Goal: Transaction & Acquisition: Obtain resource

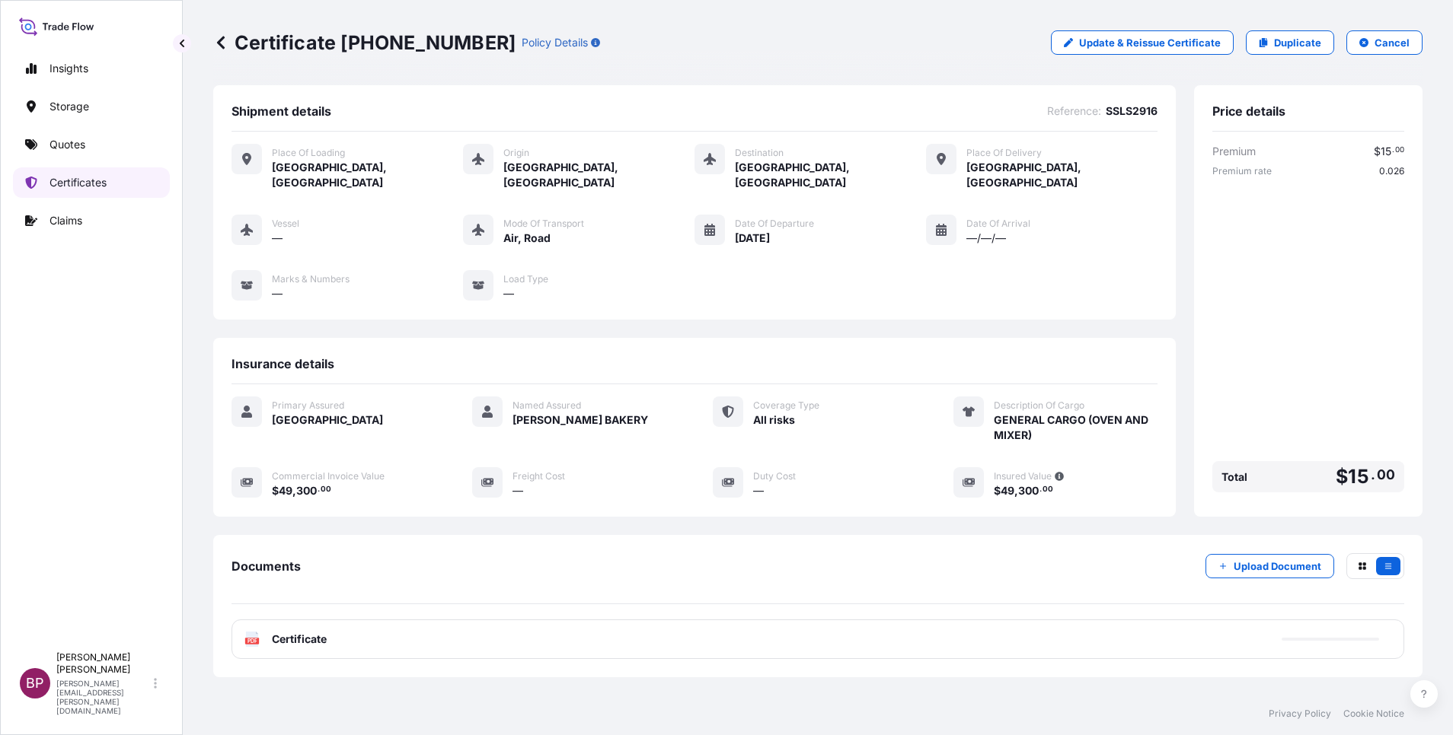
click at [75, 187] on p "Certificates" at bounding box center [77, 182] width 57 height 15
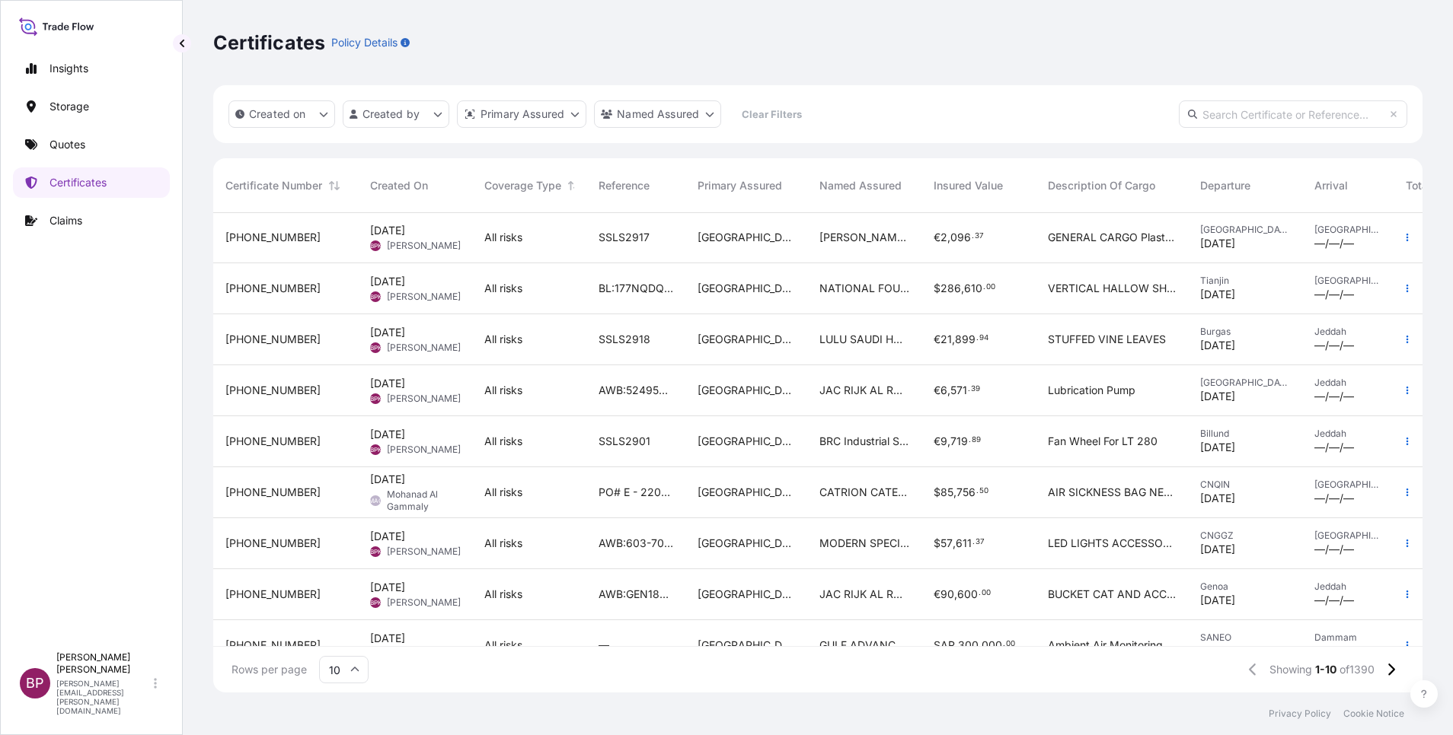
scroll to position [94, 0]
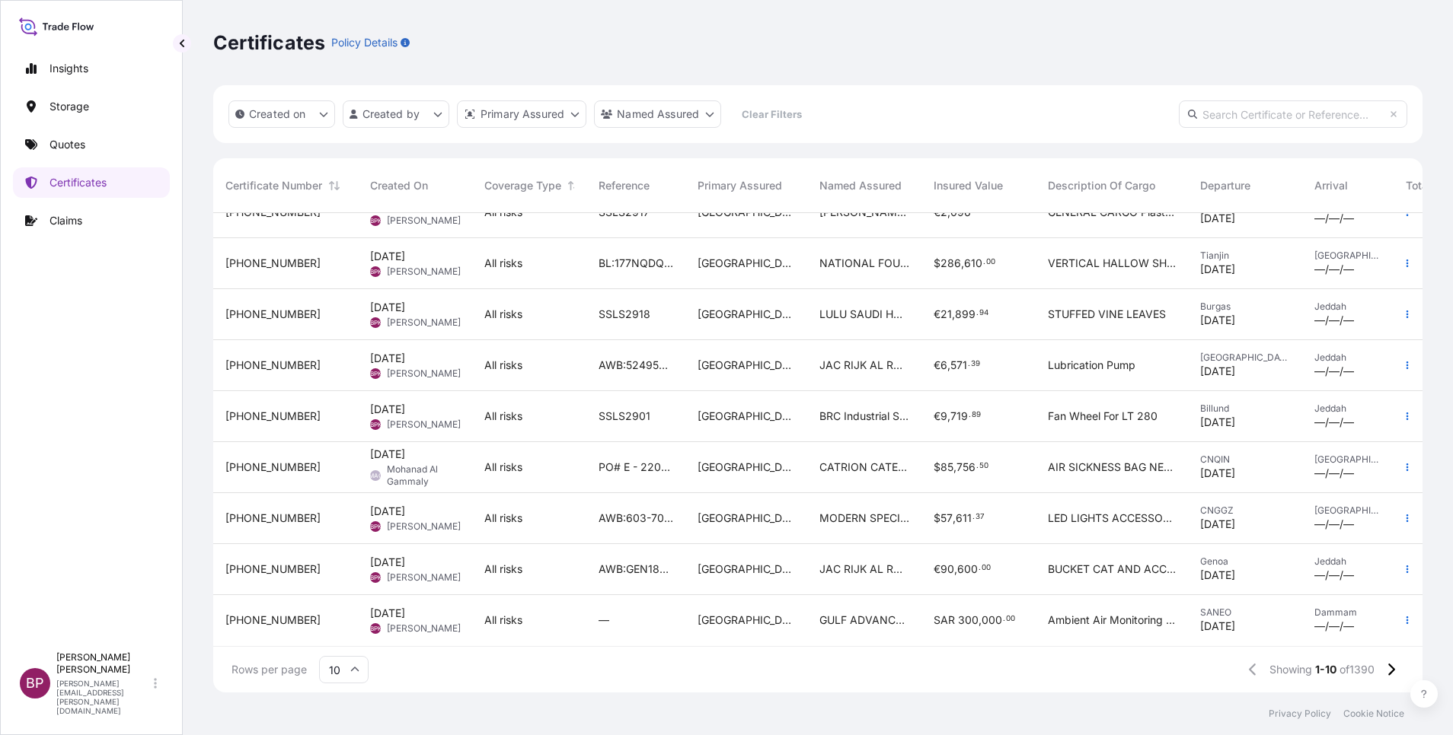
click at [354, 672] on icon at bounding box center [354, 669] width 9 height 9
click at [346, 634] on div "50" at bounding box center [343, 628] width 37 height 29
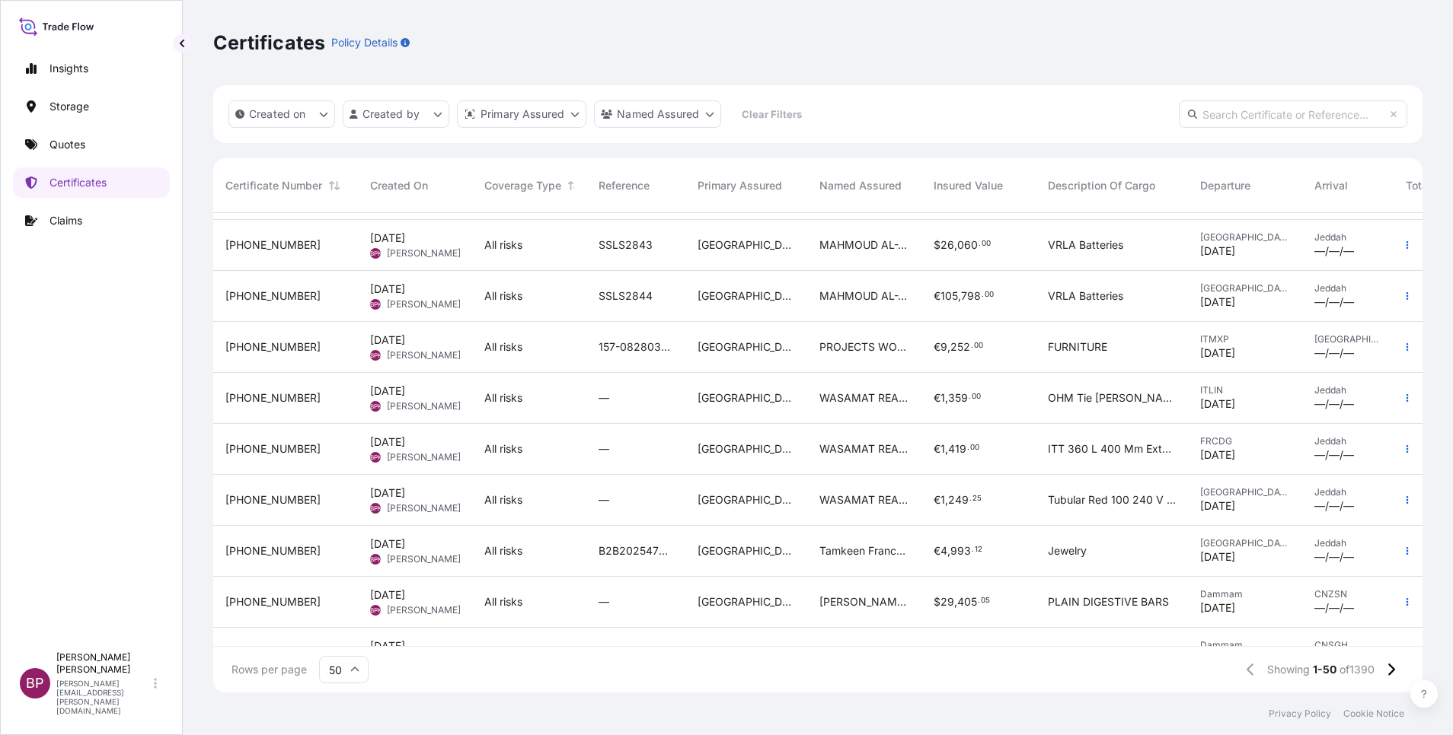
scroll to position [2135, 0]
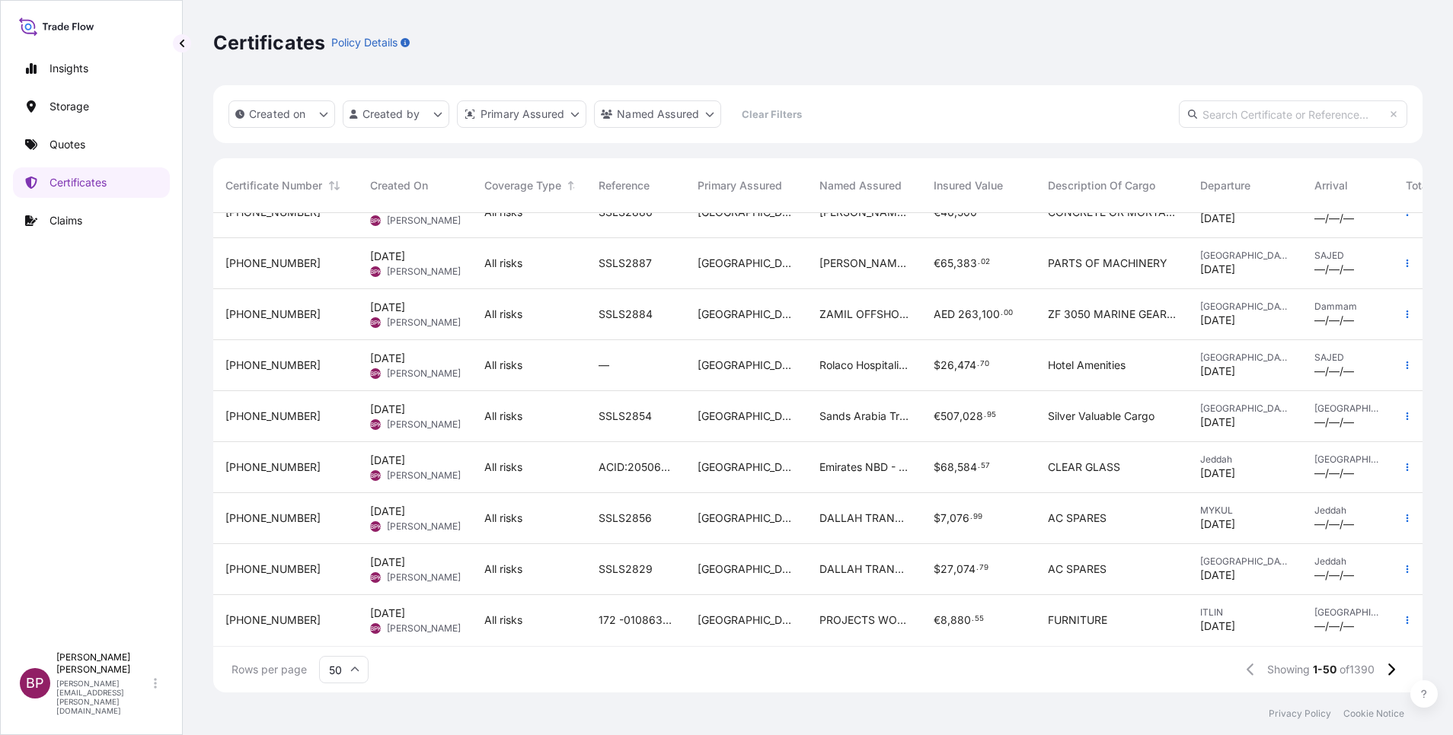
click at [798, 410] on div "[GEOGRAPHIC_DATA]" at bounding box center [746, 416] width 122 height 51
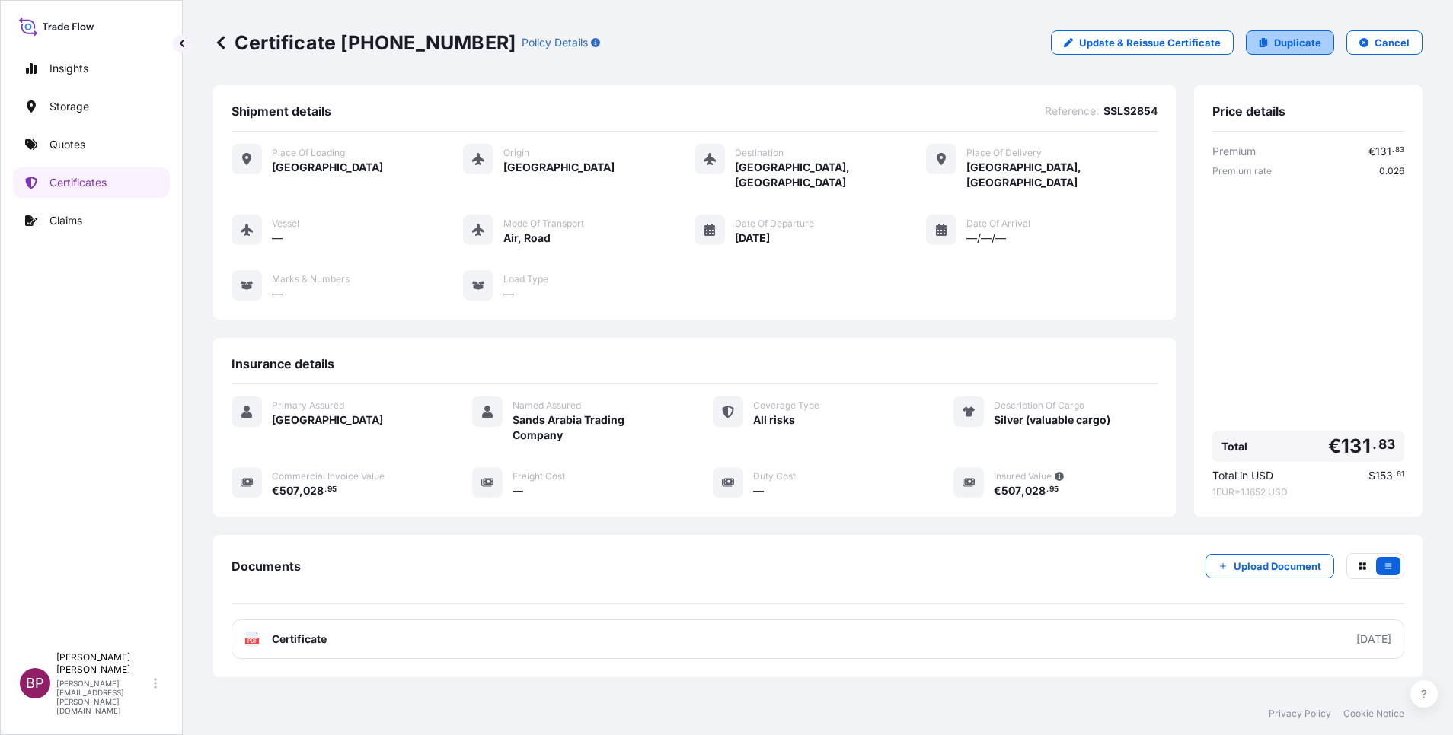
click at [1276, 43] on p "Duplicate" at bounding box center [1297, 42] width 47 height 15
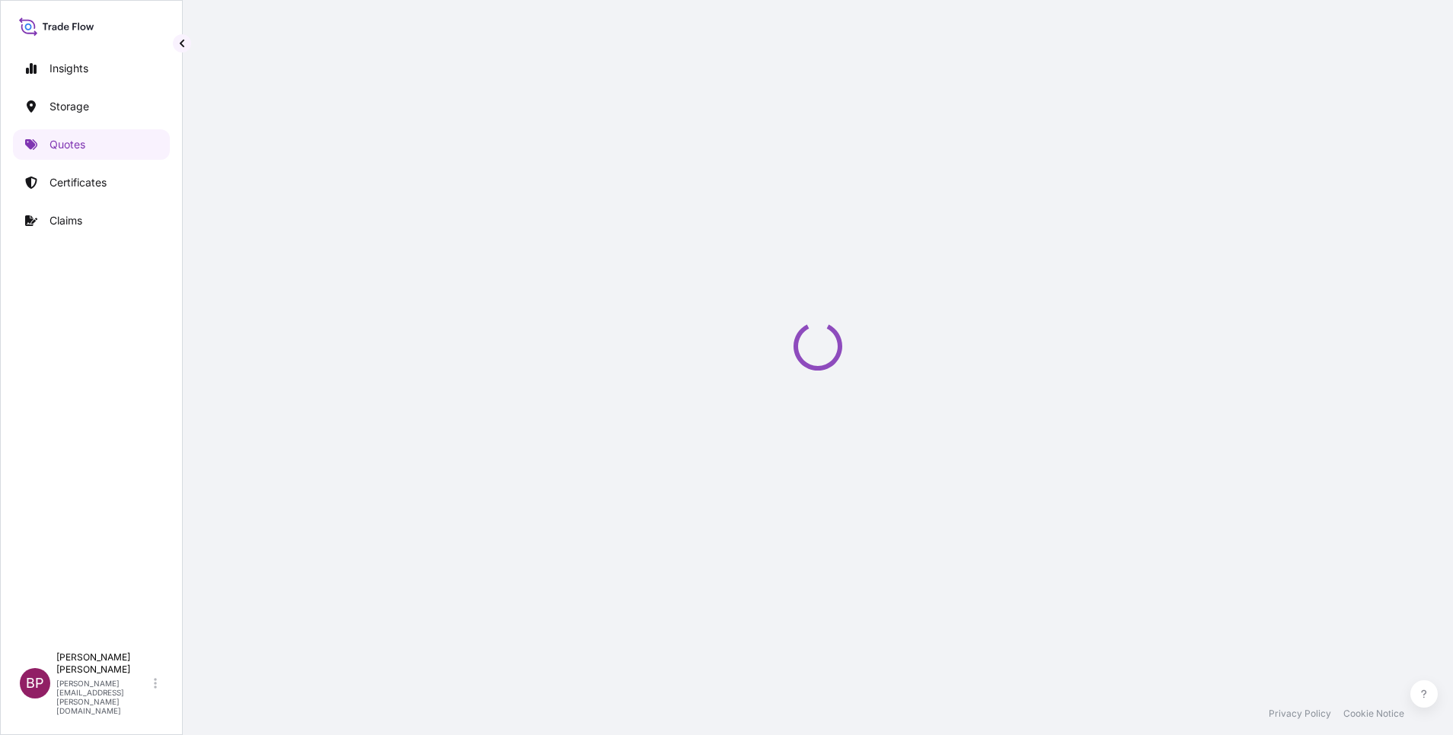
select select "Road / [GEOGRAPHIC_DATA]"
select select "Air"
select select "Road / [GEOGRAPHIC_DATA]"
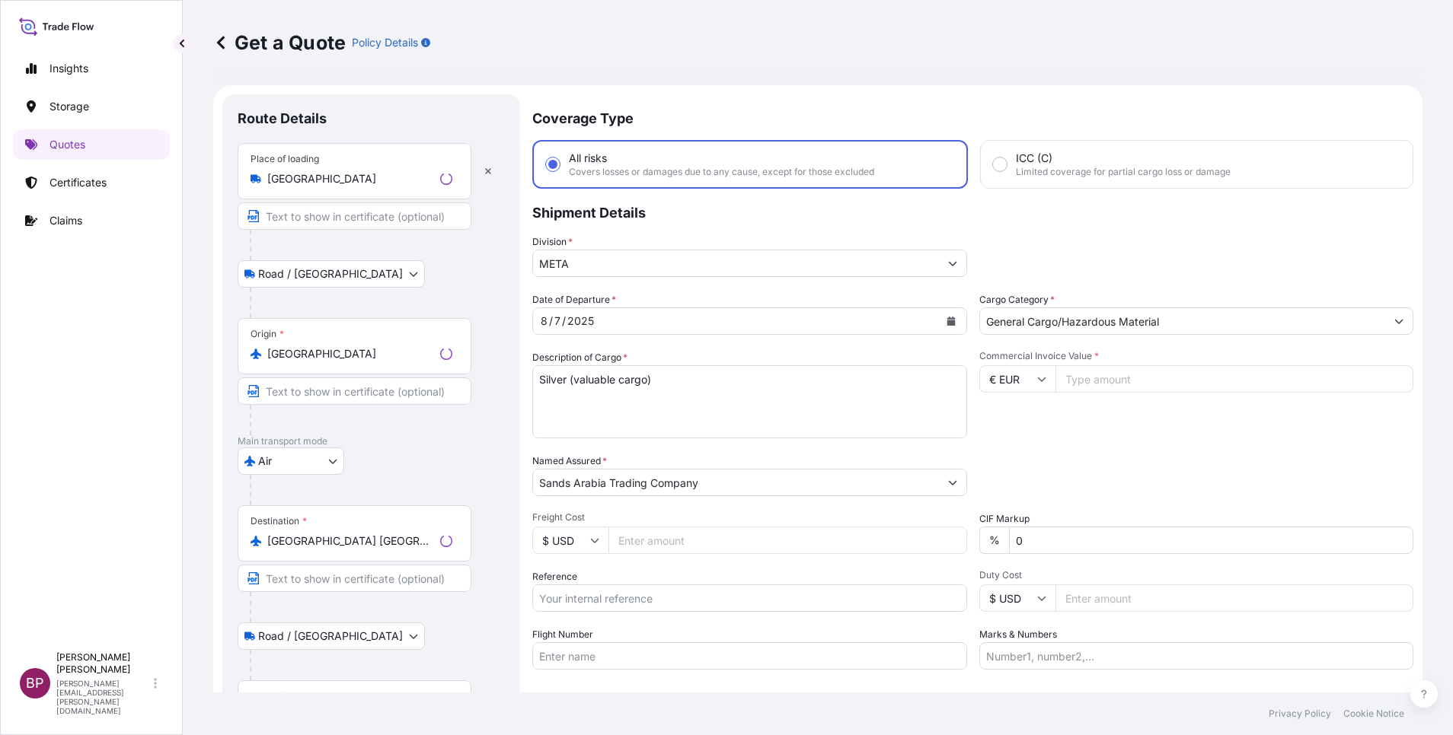
scroll to position [24, 0]
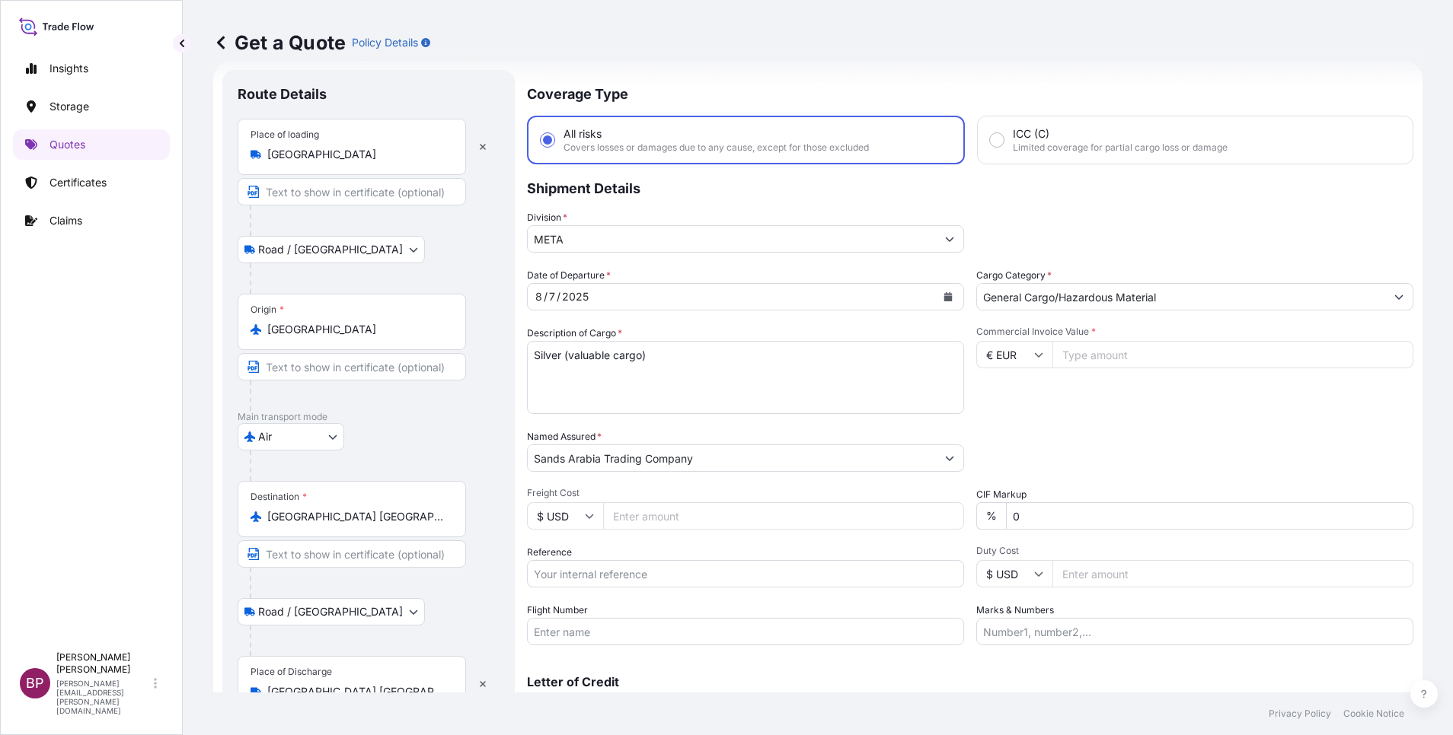
click at [1102, 348] on input "Commercial Invoice Value *" at bounding box center [1232, 354] width 361 height 27
paste input "512593.75"
type input "512593.75"
click at [642, 576] on input "Reference" at bounding box center [745, 573] width 437 height 27
paste input "SSLS2854"
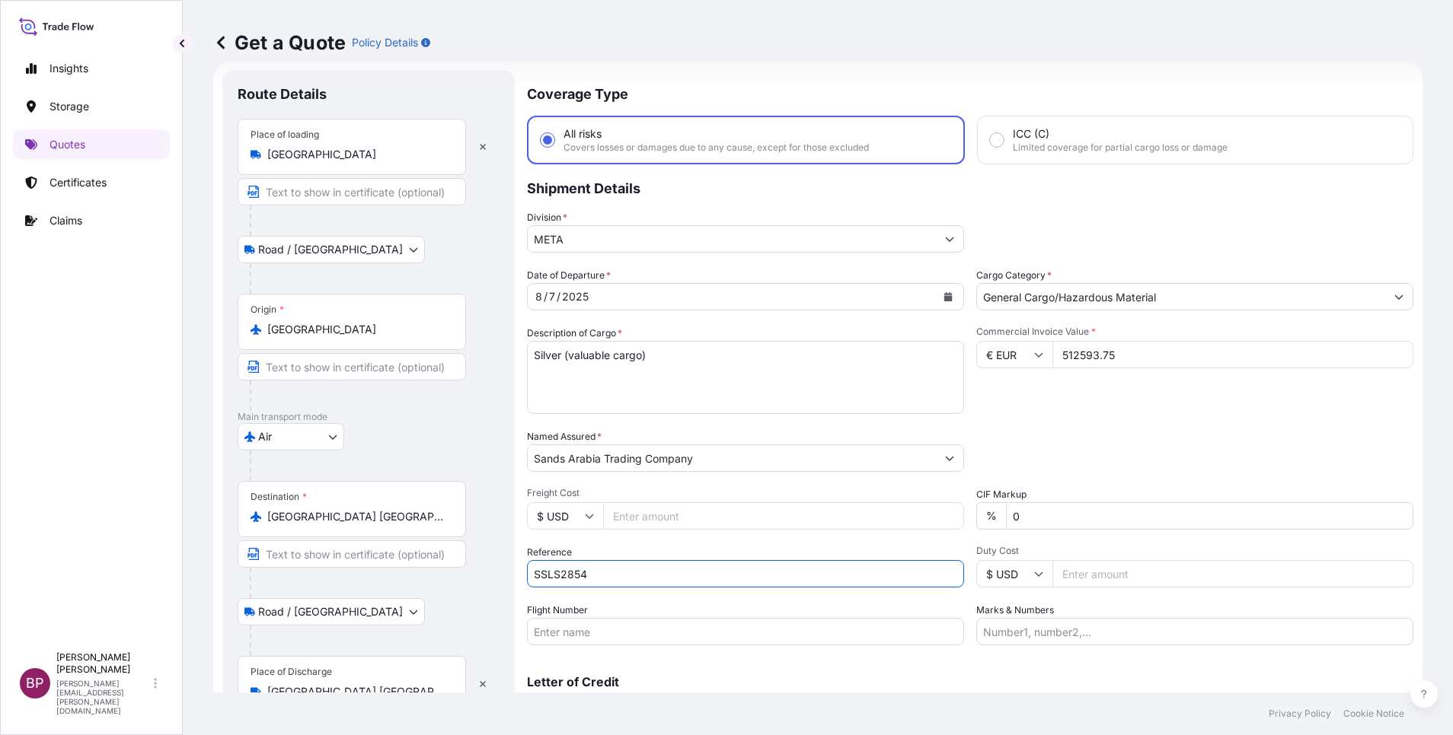
type input "SSLS2854"
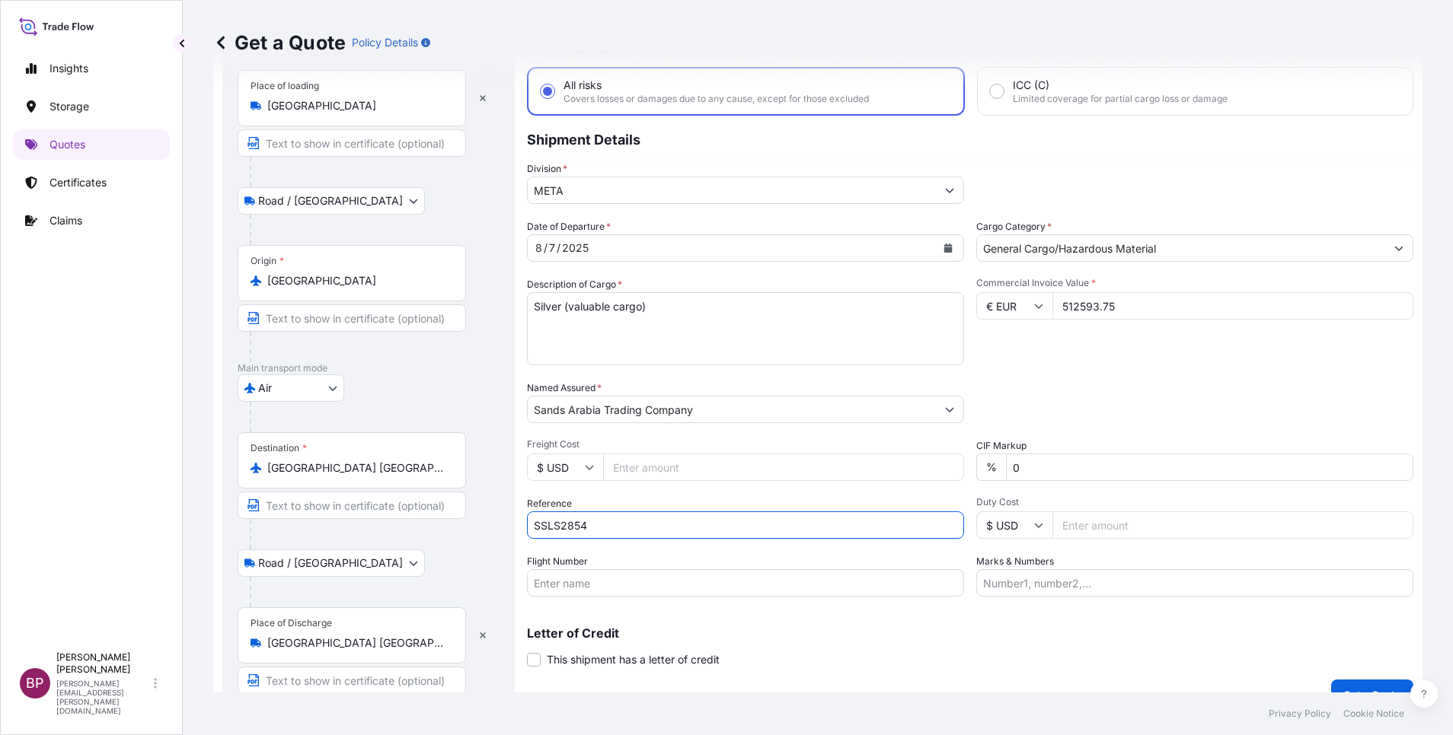
scroll to position [100, 0]
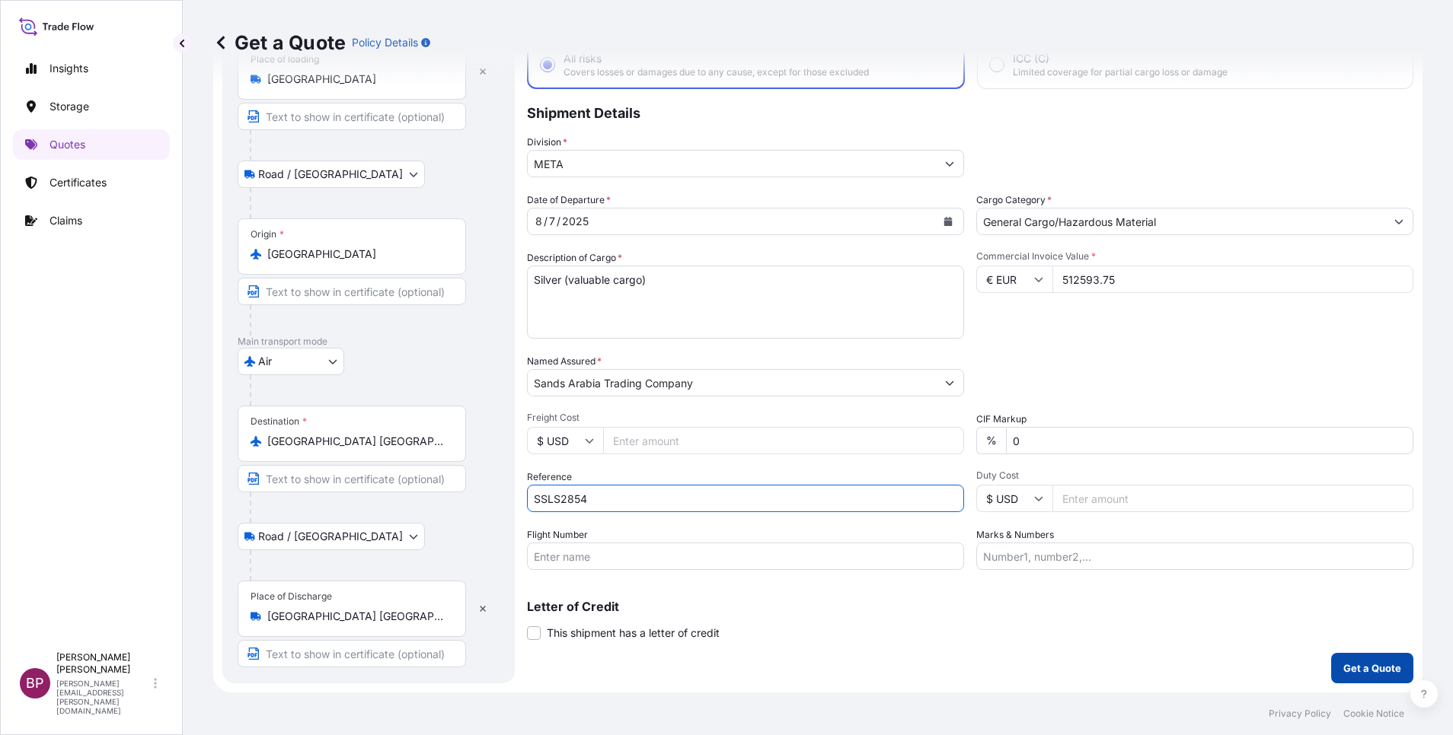
click at [1365, 671] on p "Get a Quote" at bounding box center [1372, 668] width 58 height 15
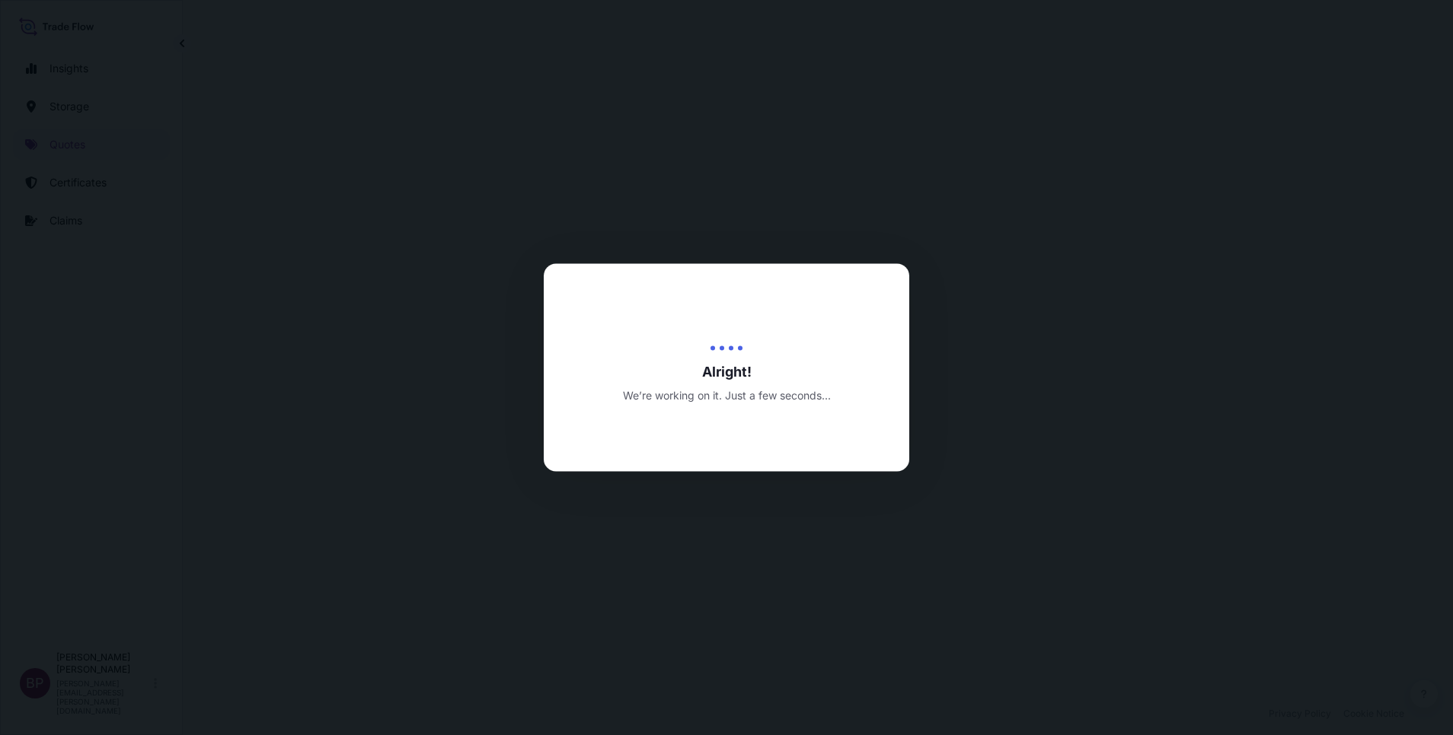
select select "Road / [GEOGRAPHIC_DATA]"
select select "Air"
select select "Road / [GEOGRAPHIC_DATA]"
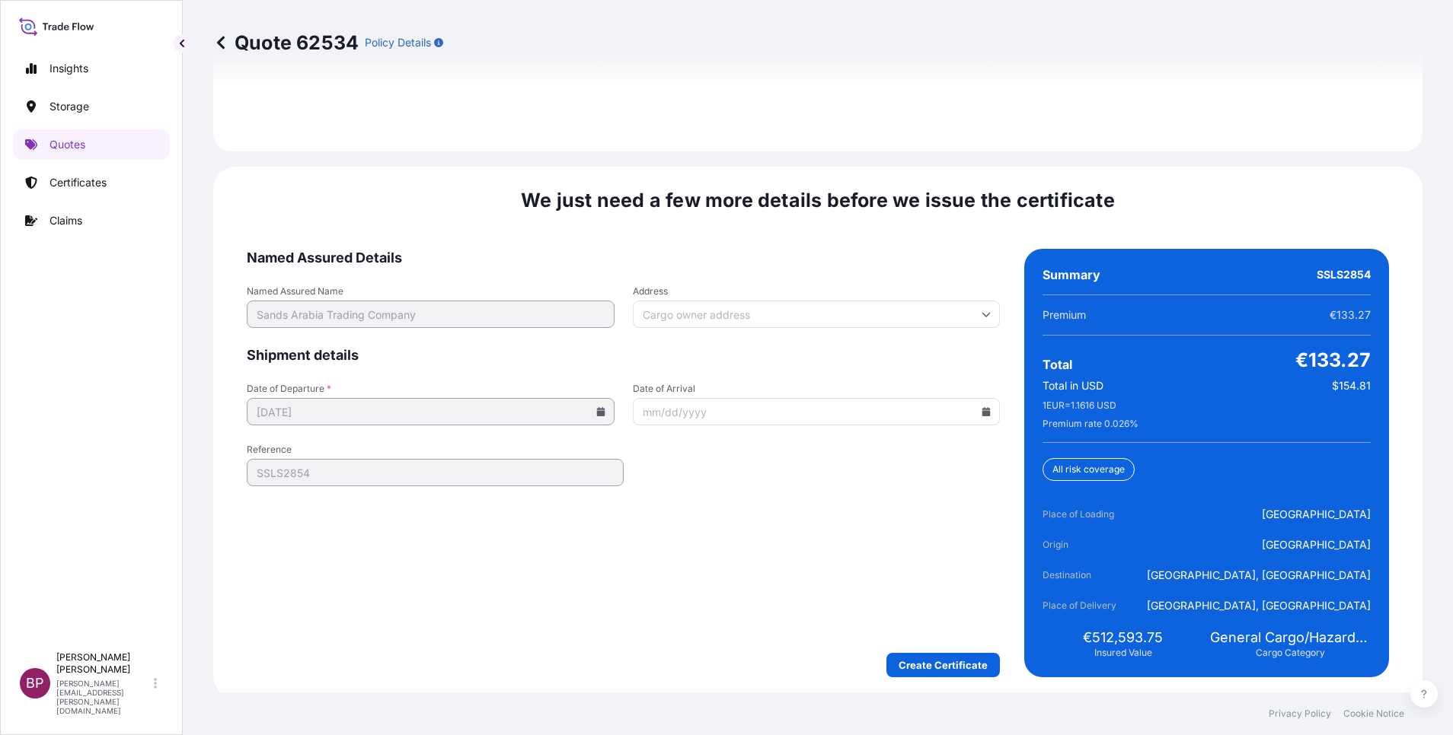
scroll to position [2336, 0]
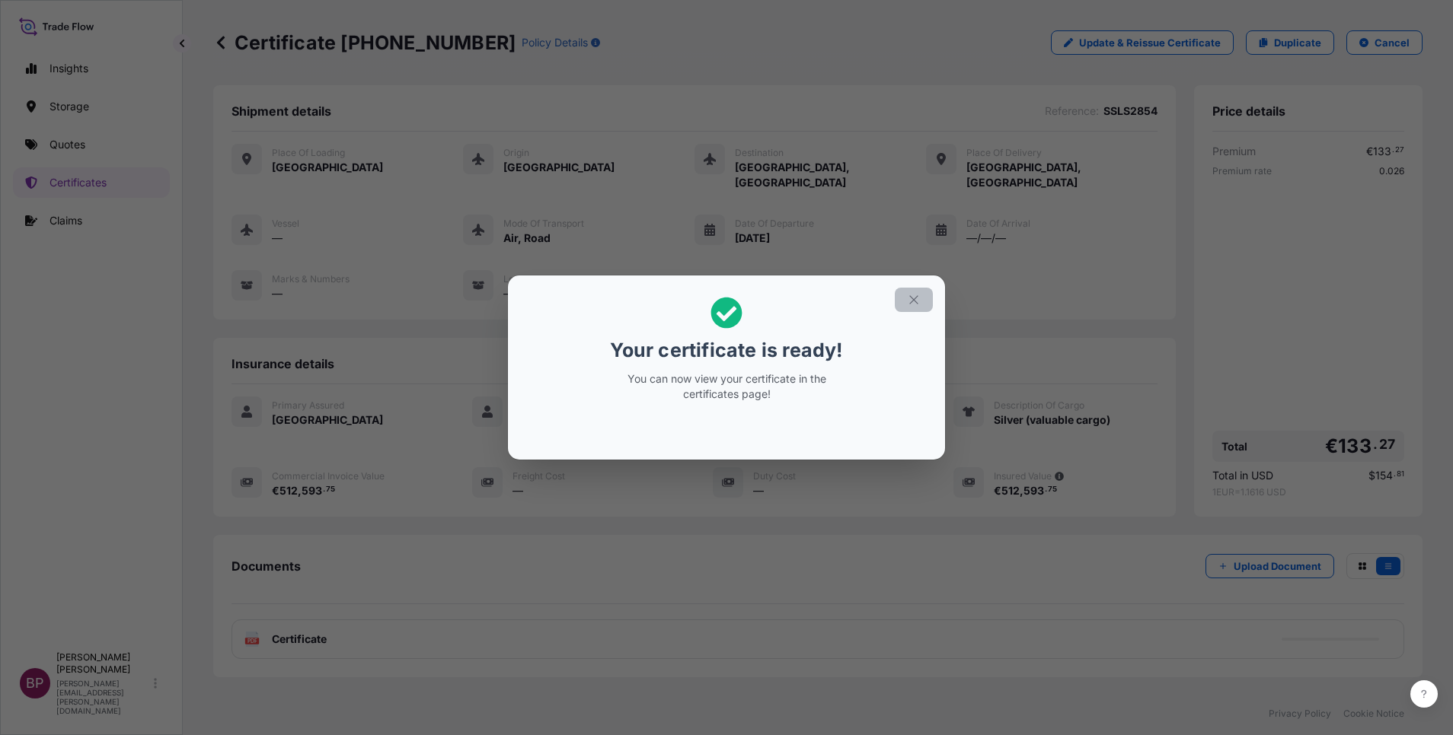
click at [919, 302] on icon "button" at bounding box center [914, 300] width 14 height 14
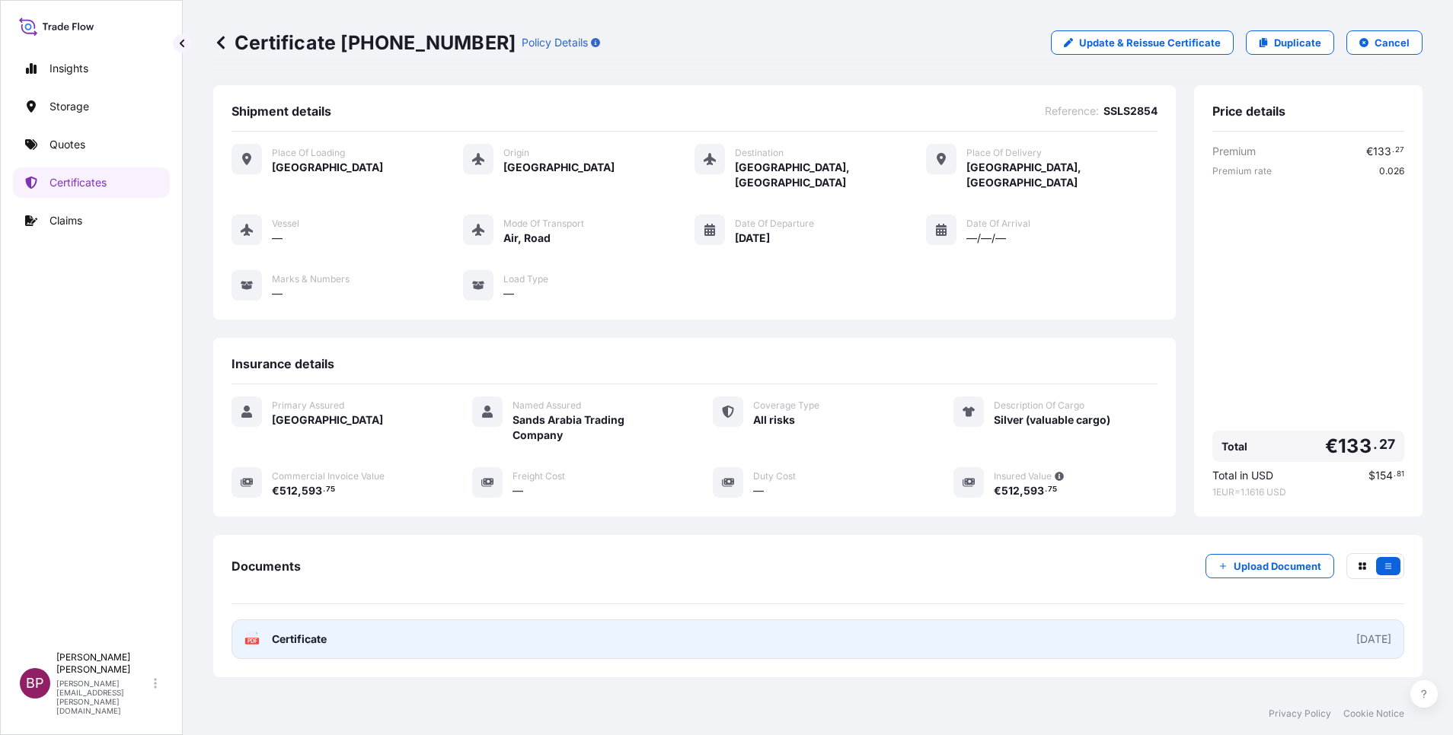
click at [300, 632] on span "Certificate" at bounding box center [299, 639] width 55 height 15
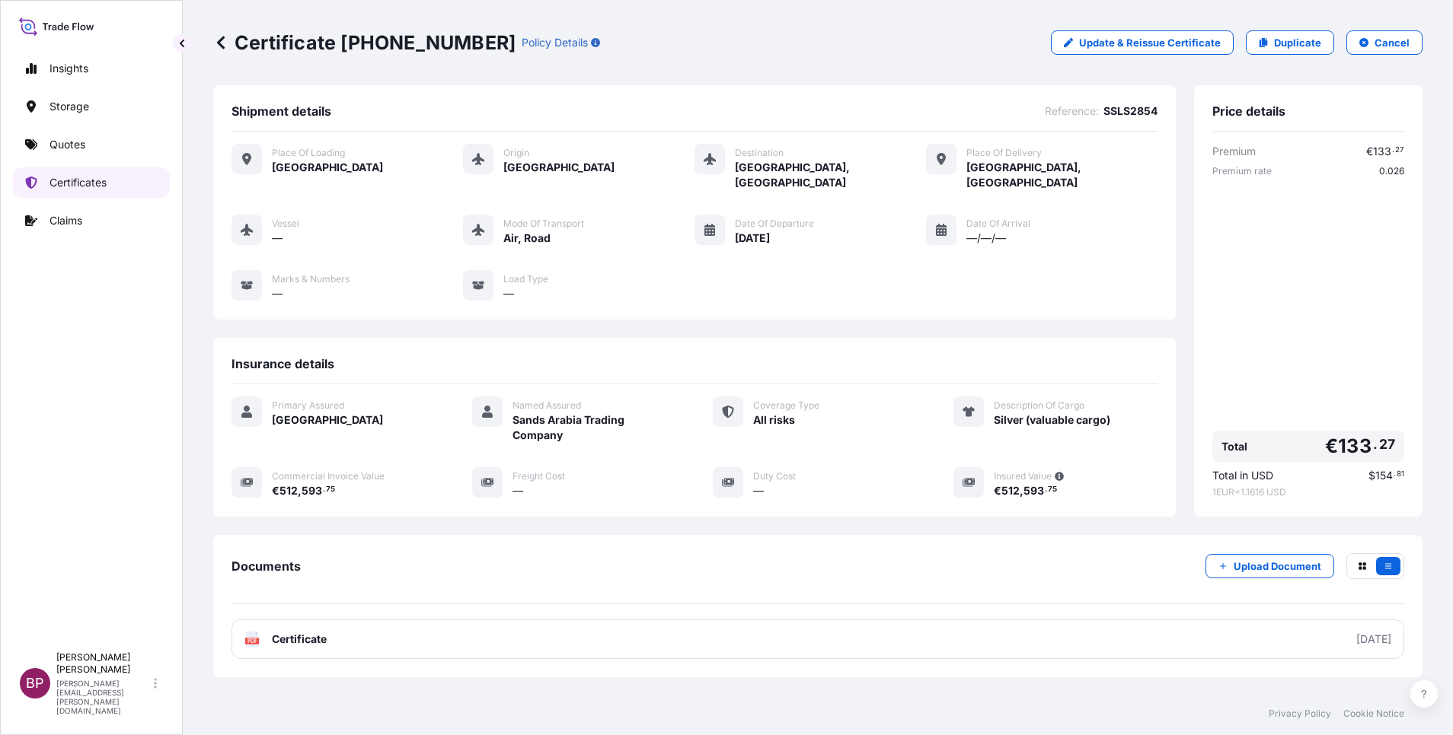
click at [86, 183] on p "Certificates" at bounding box center [77, 182] width 57 height 15
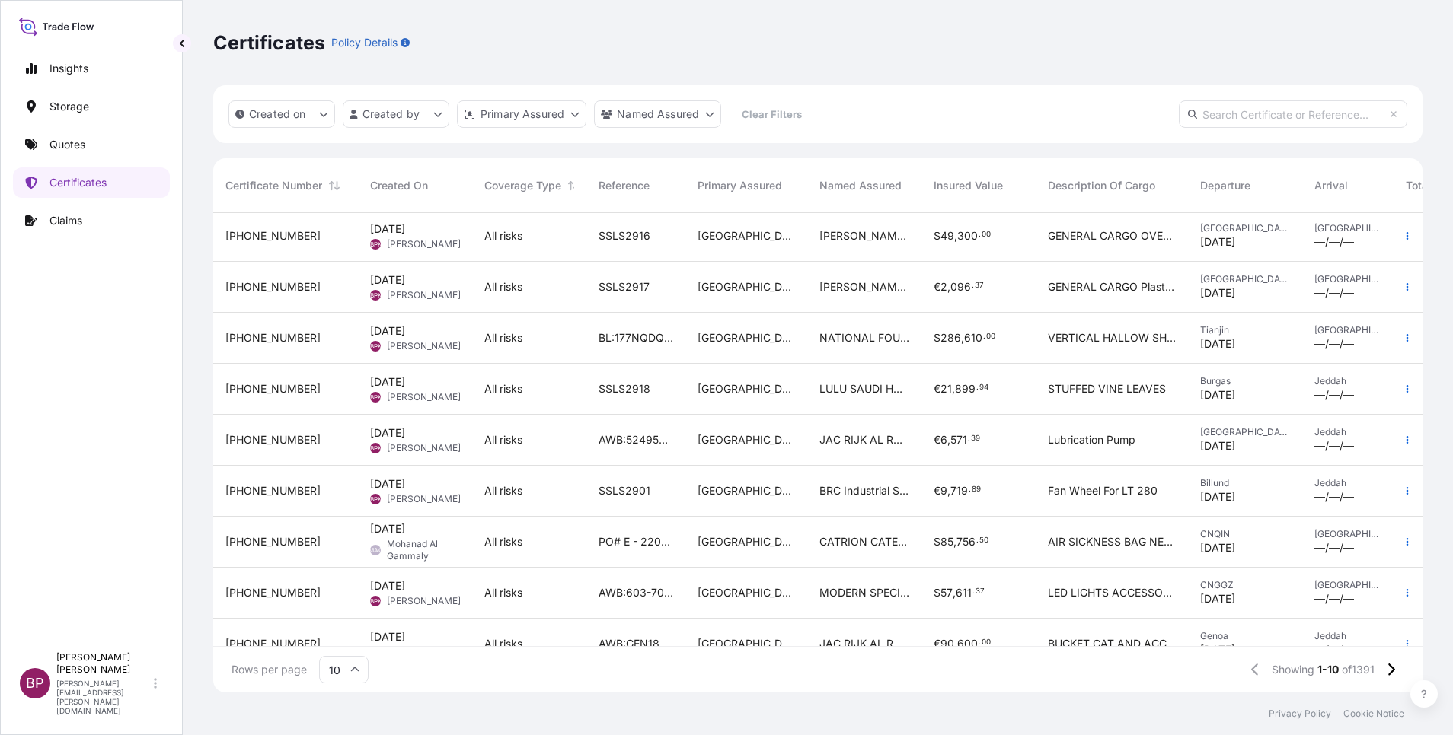
scroll to position [94, 0]
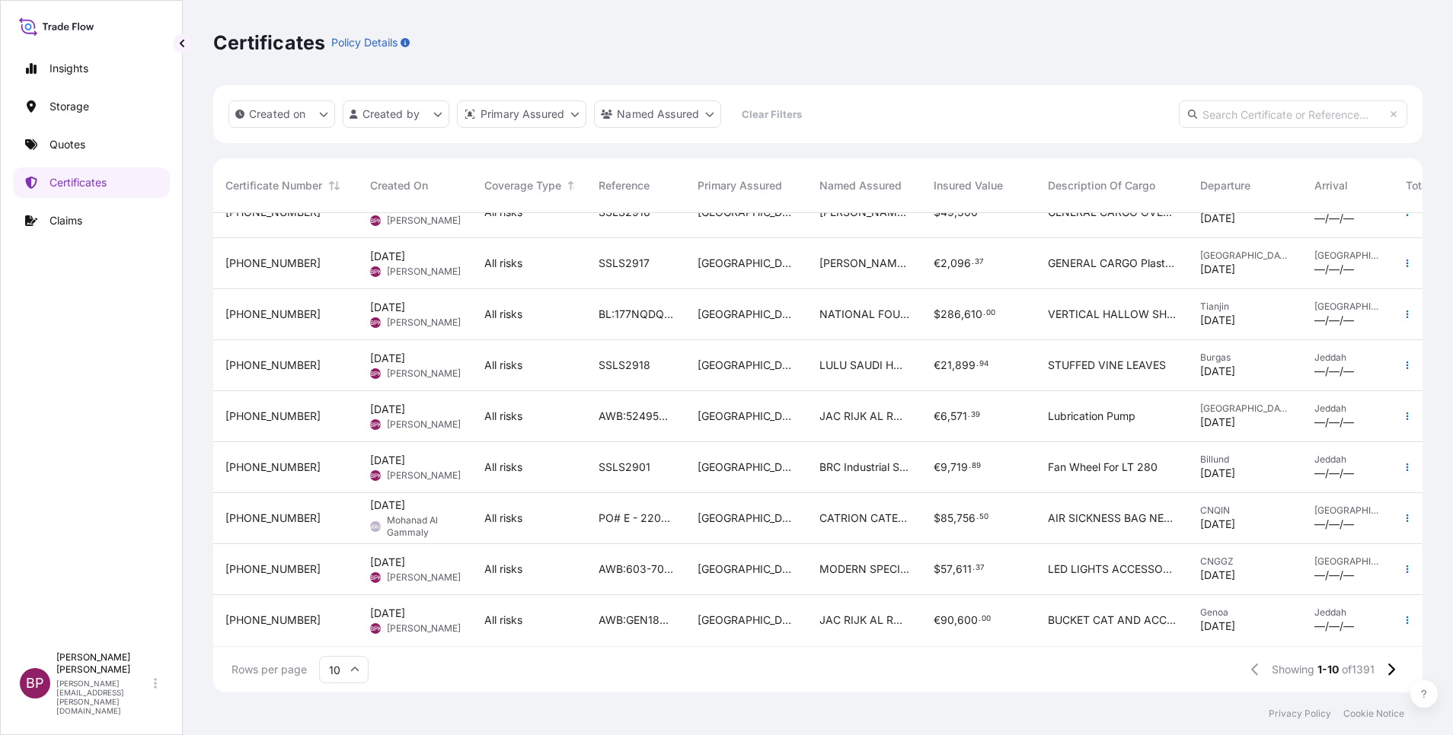
click at [356, 670] on icon at bounding box center [354, 669] width 9 height 9
click at [345, 634] on div "50" at bounding box center [343, 628] width 37 height 29
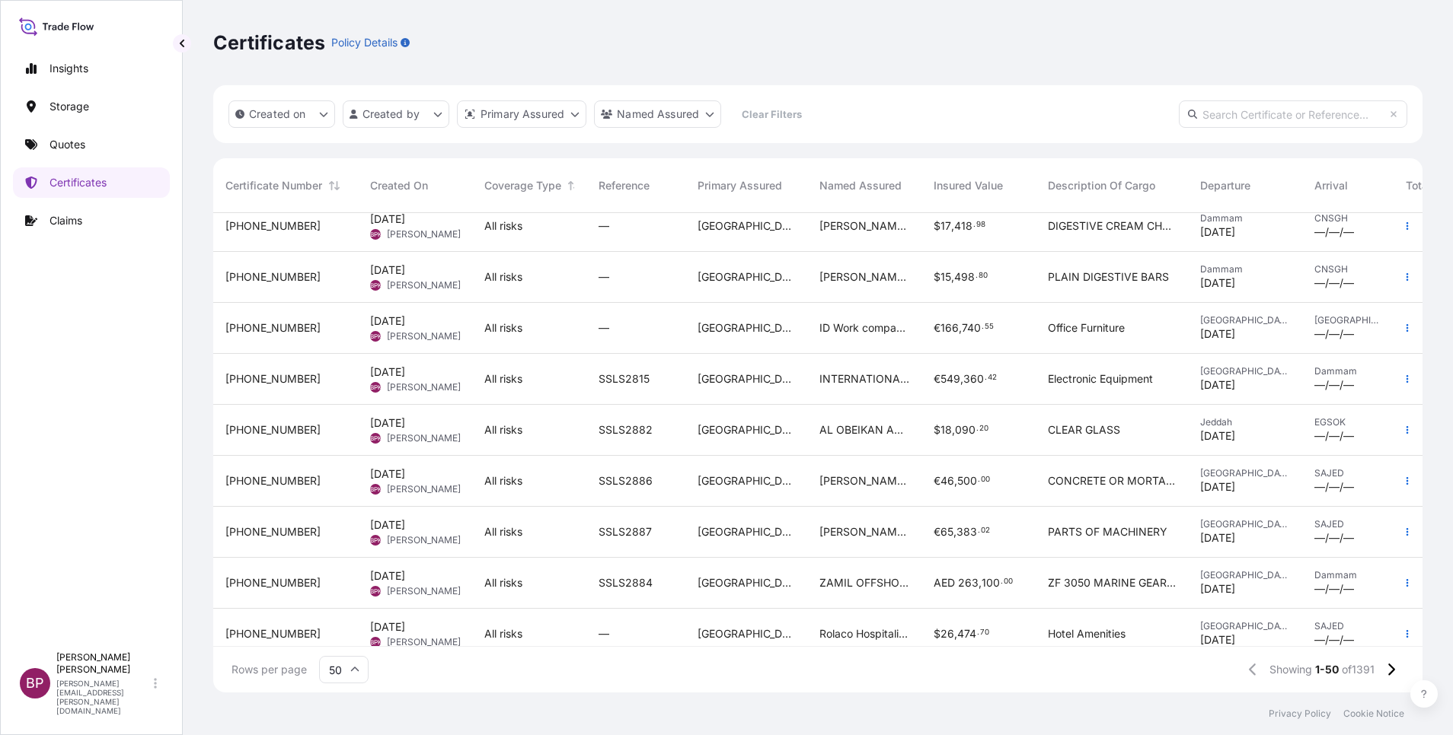
scroll to position [2056, 0]
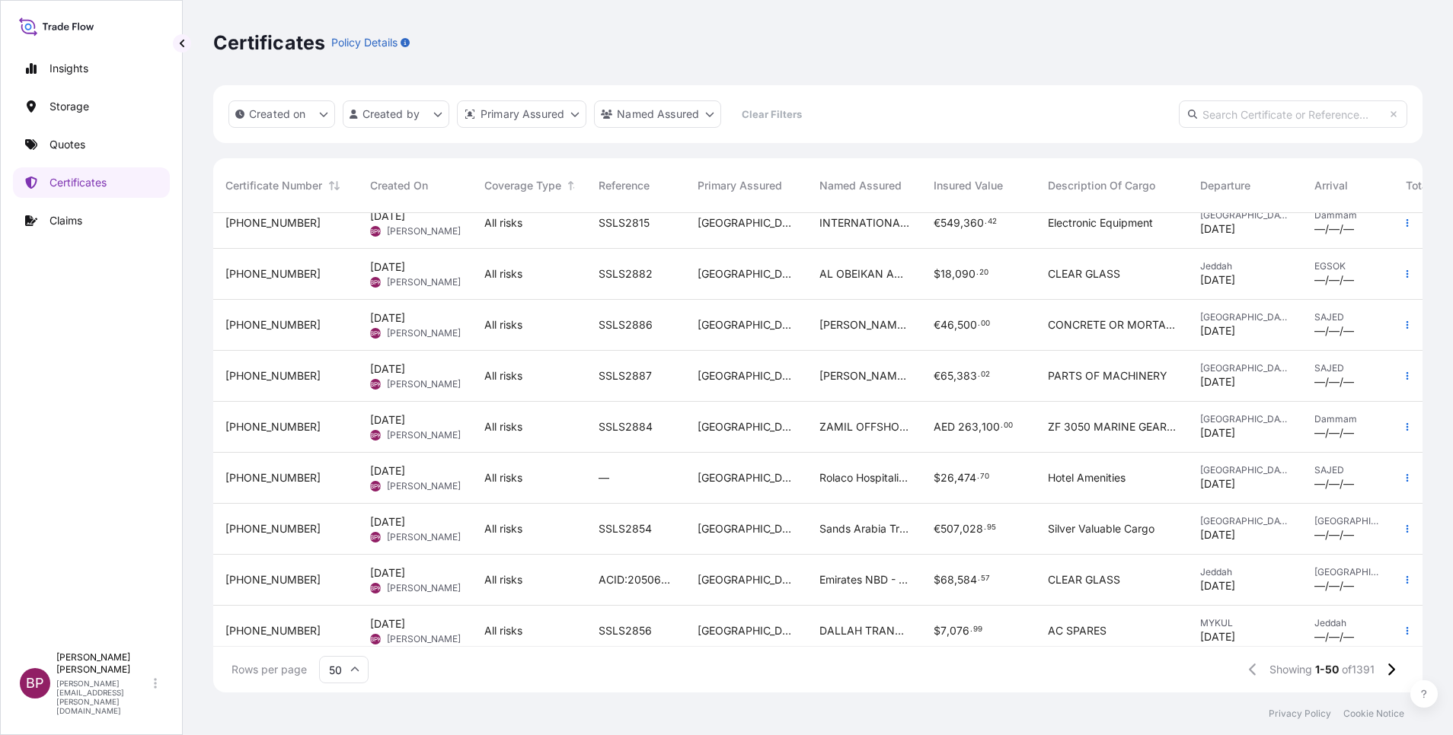
click at [857, 539] on div "Sands Arabia Trading Company" at bounding box center [864, 529] width 114 height 51
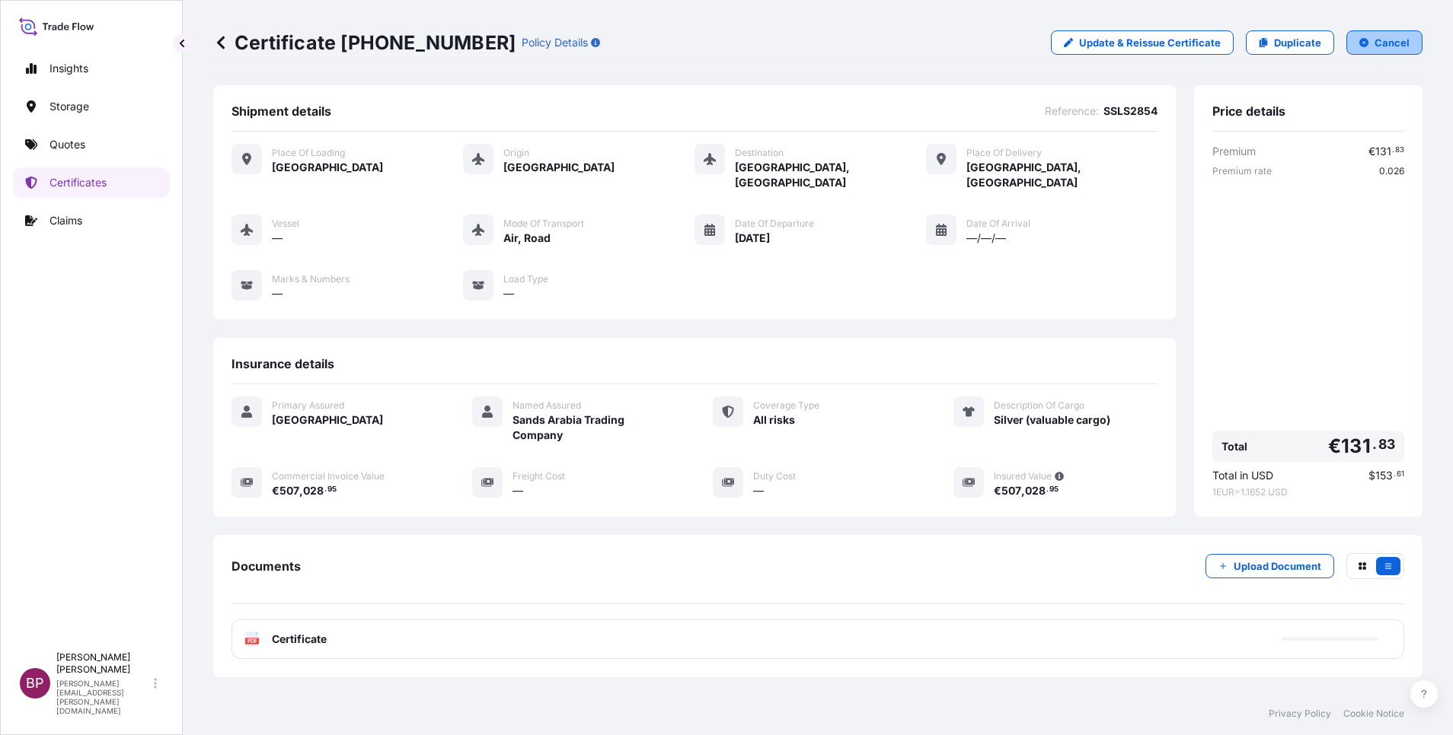
click at [1389, 43] on p "Cancel" at bounding box center [1391, 42] width 35 height 15
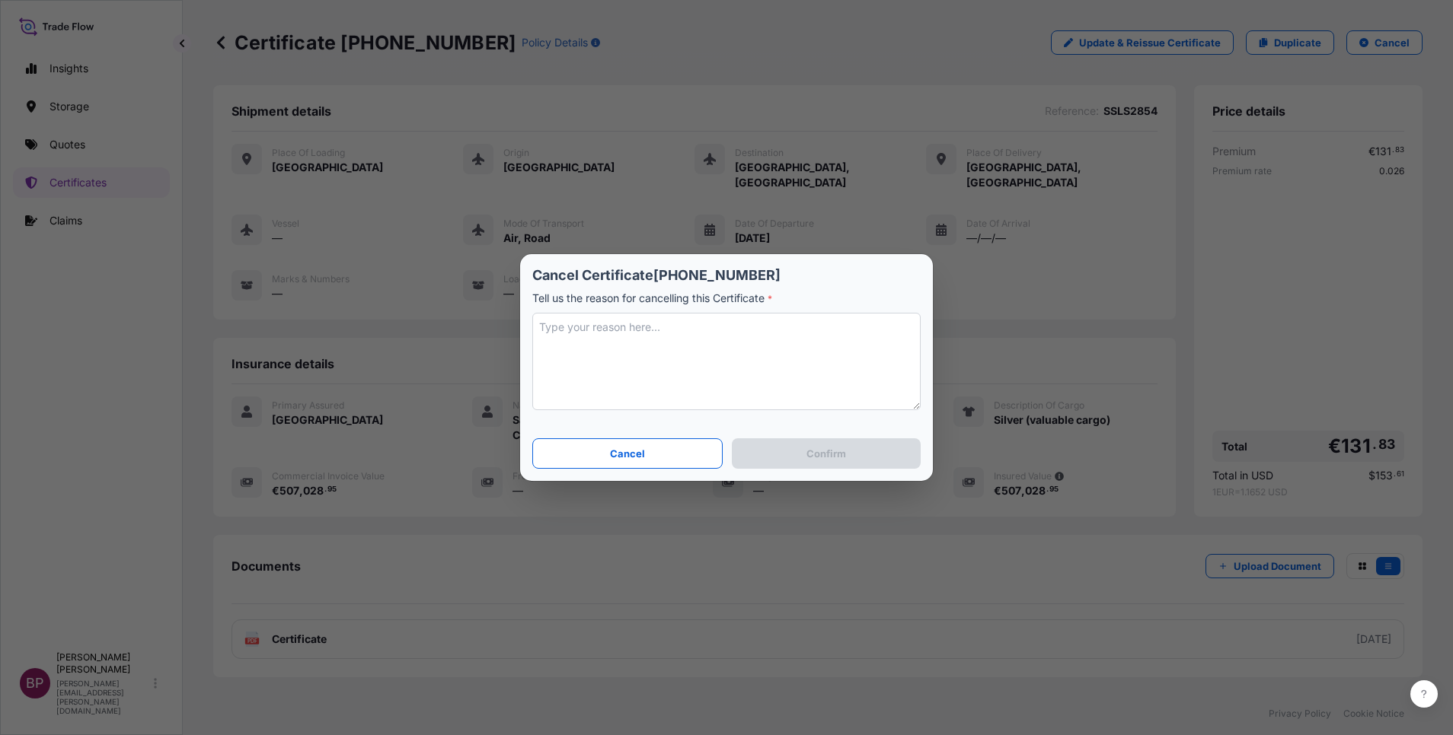
click at [729, 352] on textarea at bounding box center [726, 361] width 388 height 97
type textarea "revised the value."
click at [844, 453] on p "Confirm" at bounding box center [826, 453] width 40 height 15
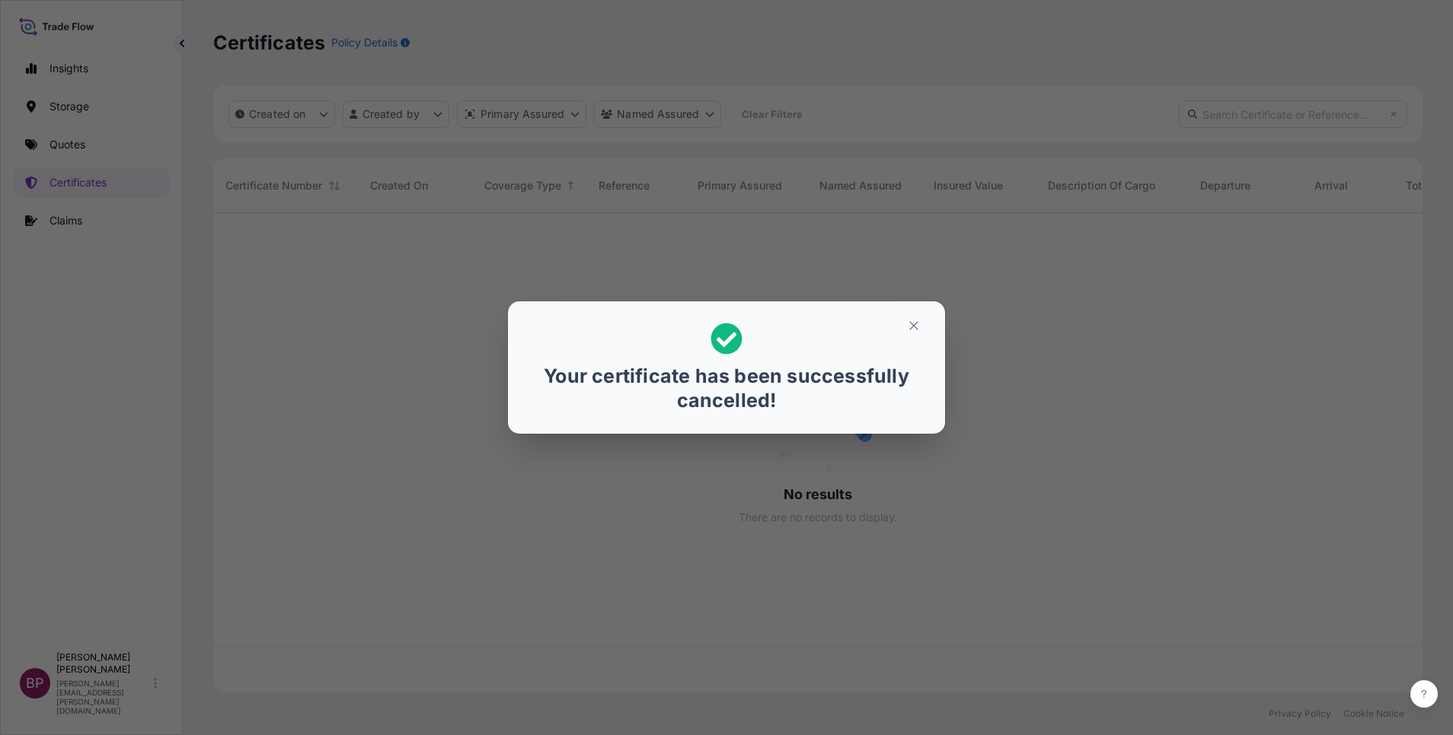
scroll to position [471, 1192]
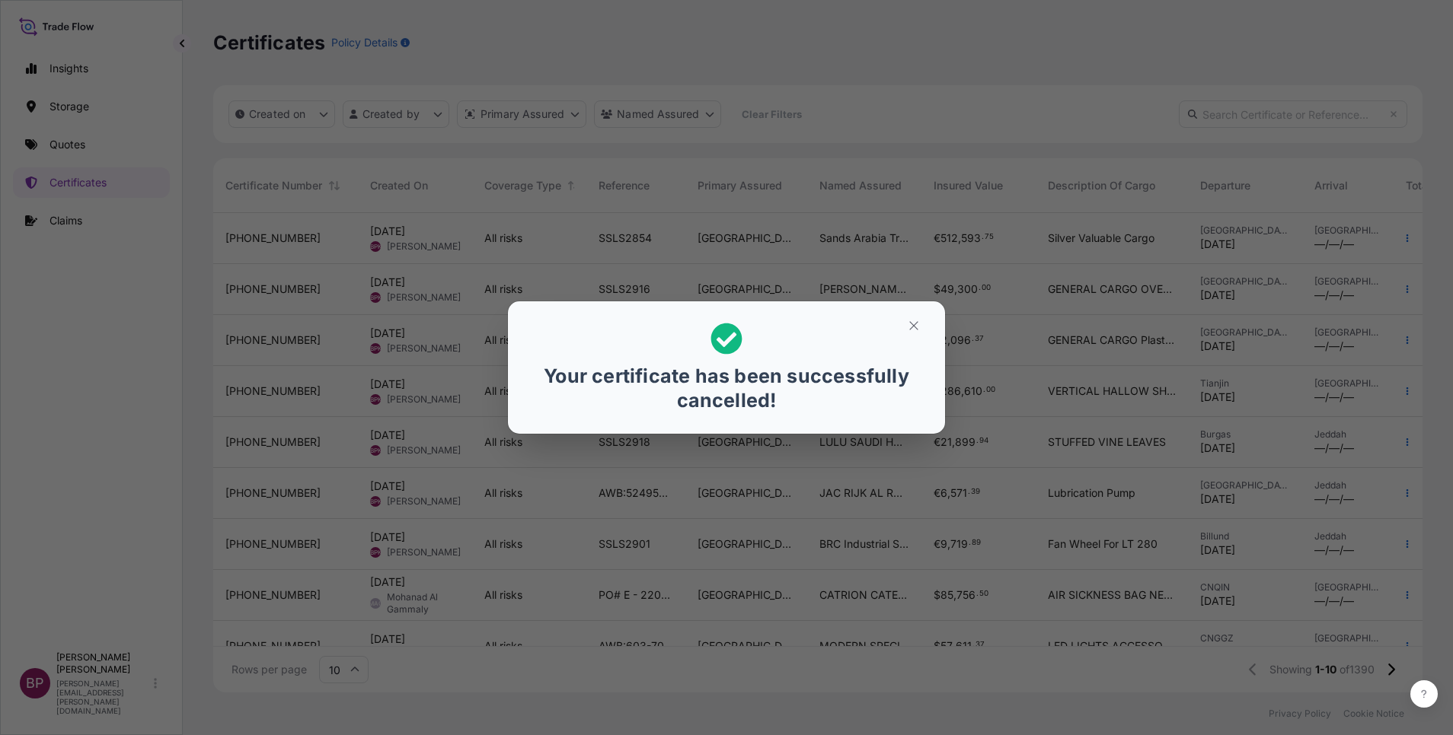
click at [73, 183] on div "Your certificate has been successfully cancelled!" at bounding box center [726, 367] width 1453 height 735
click at [922, 332] on button "button" at bounding box center [914, 326] width 38 height 24
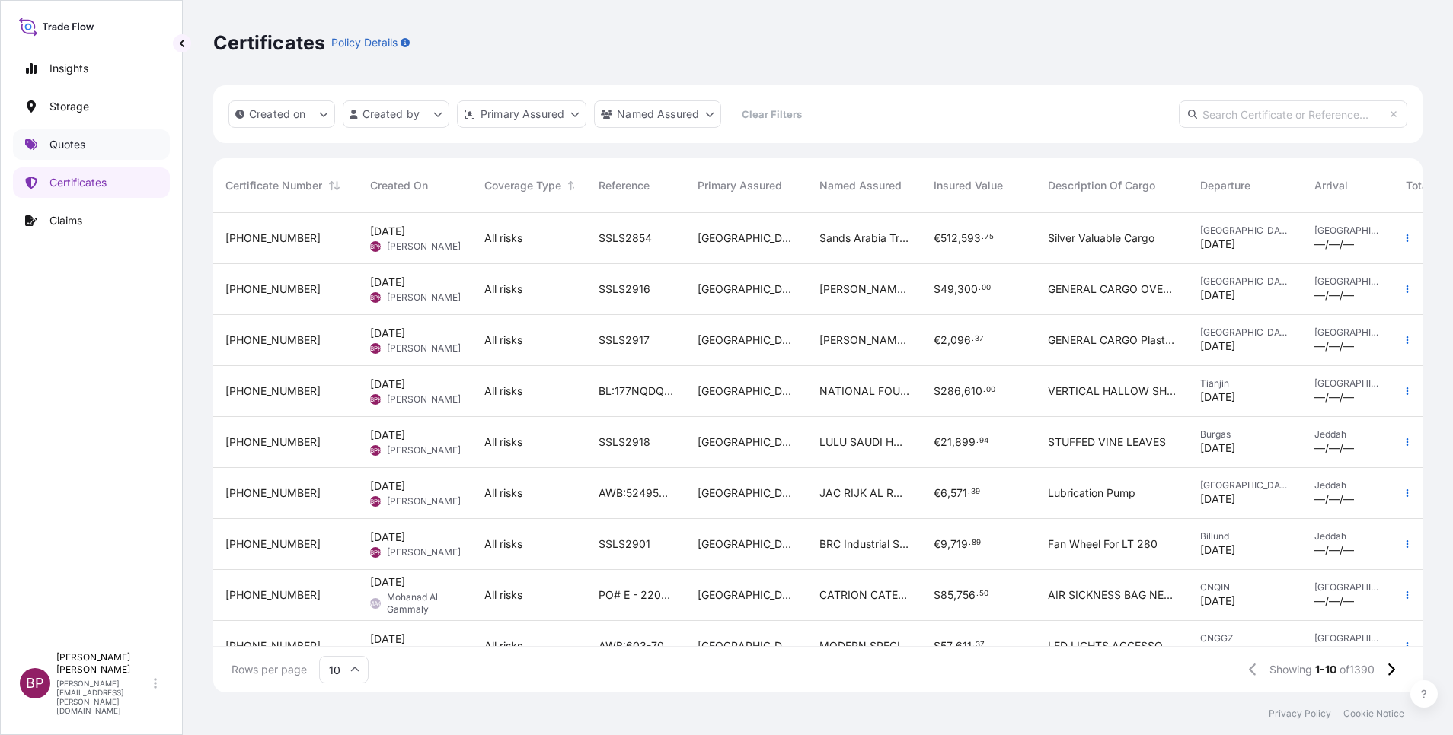
click at [78, 144] on p "Quotes" at bounding box center [67, 144] width 36 height 15
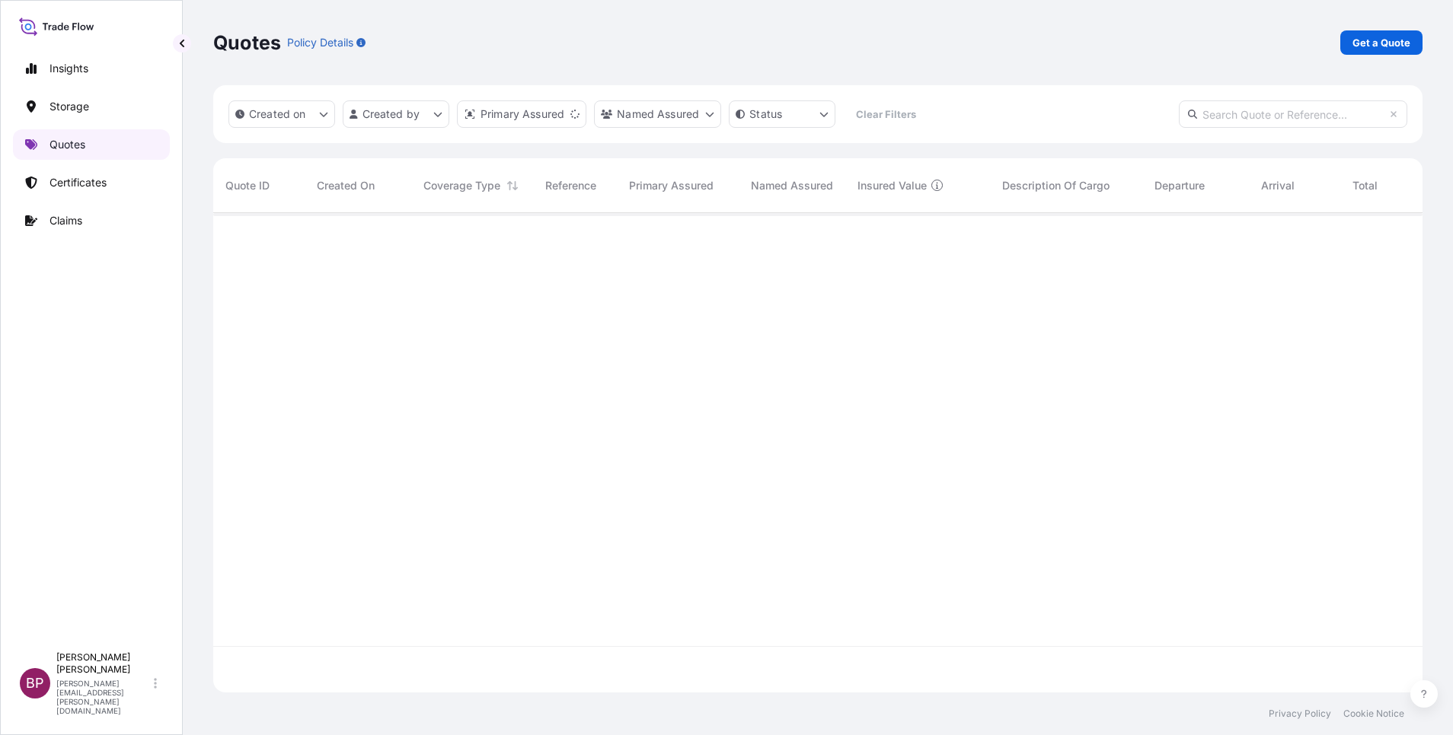
scroll to position [471, 1192]
click at [1393, 46] on p "Get a Quote" at bounding box center [1381, 42] width 58 height 15
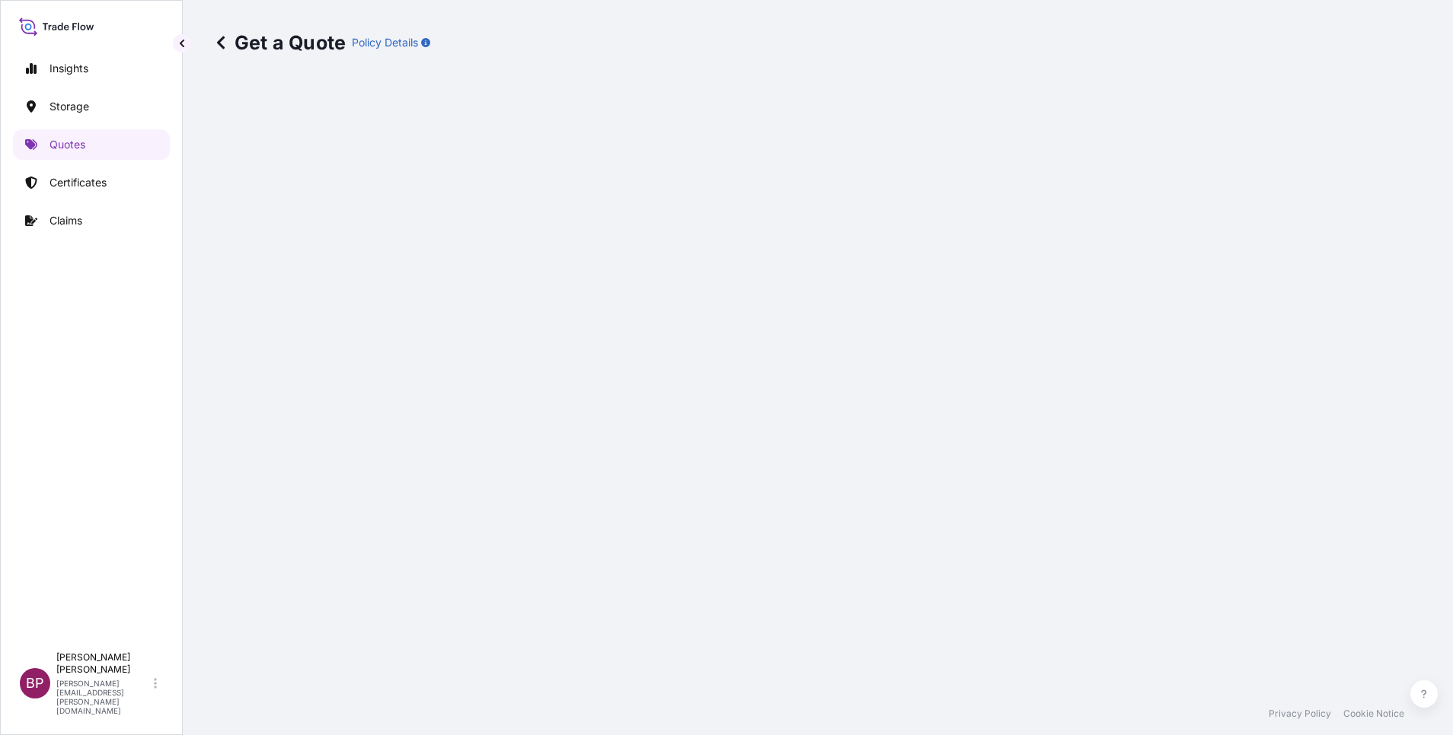
select select "Water"
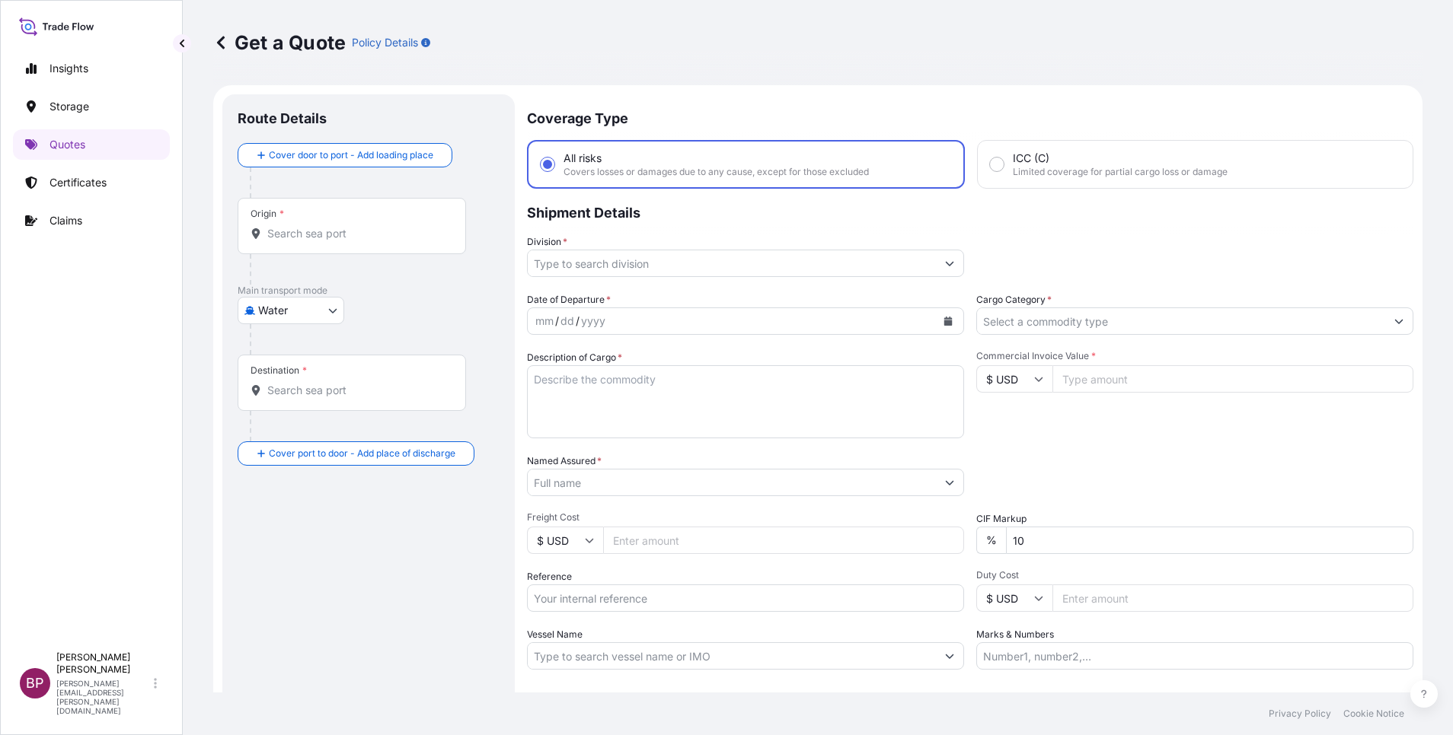
scroll to position [24, 0]
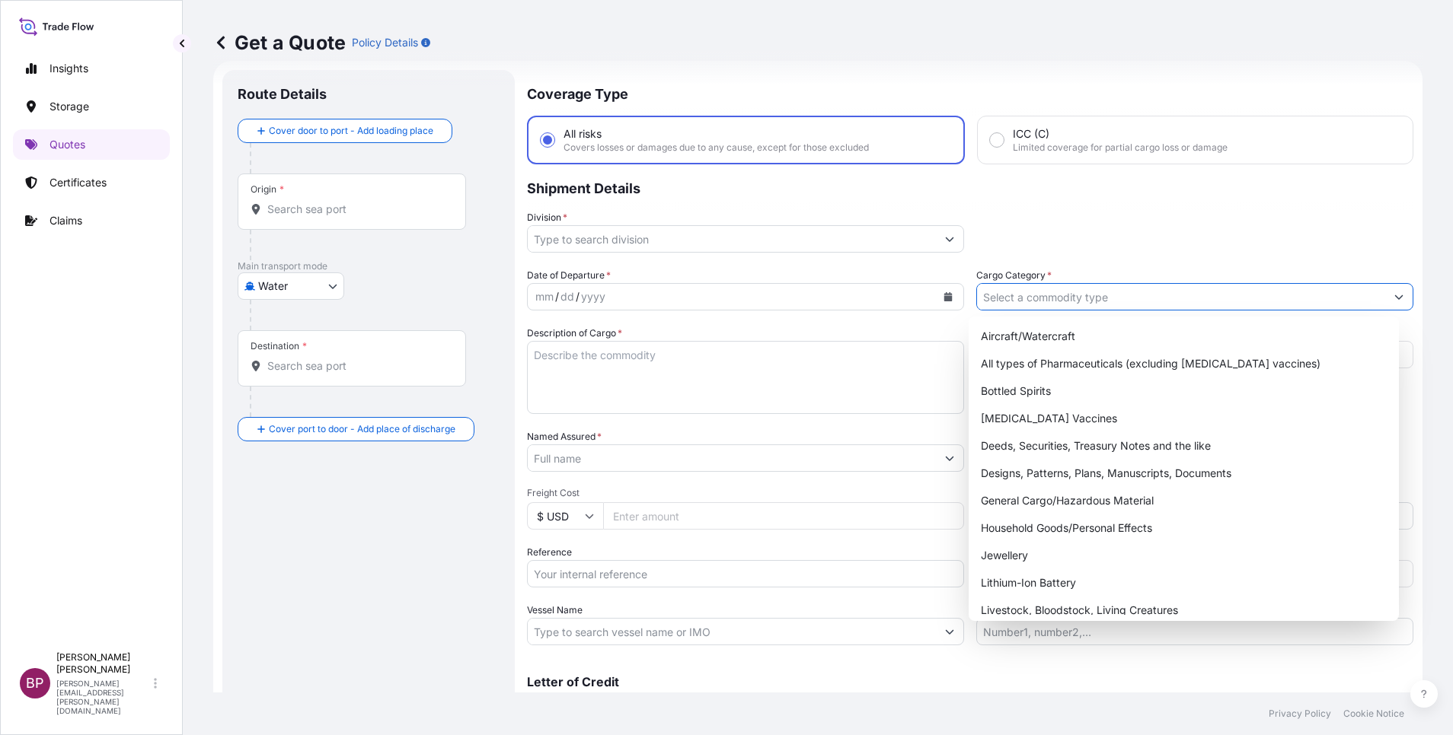
click at [1147, 300] on input "Cargo Category *" at bounding box center [1181, 296] width 408 height 27
click at [1106, 498] on div "General Cargo/Hazardous Material" at bounding box center [1184, 500] width 418 height 27
type input "General Cargo/Hazardous Material"
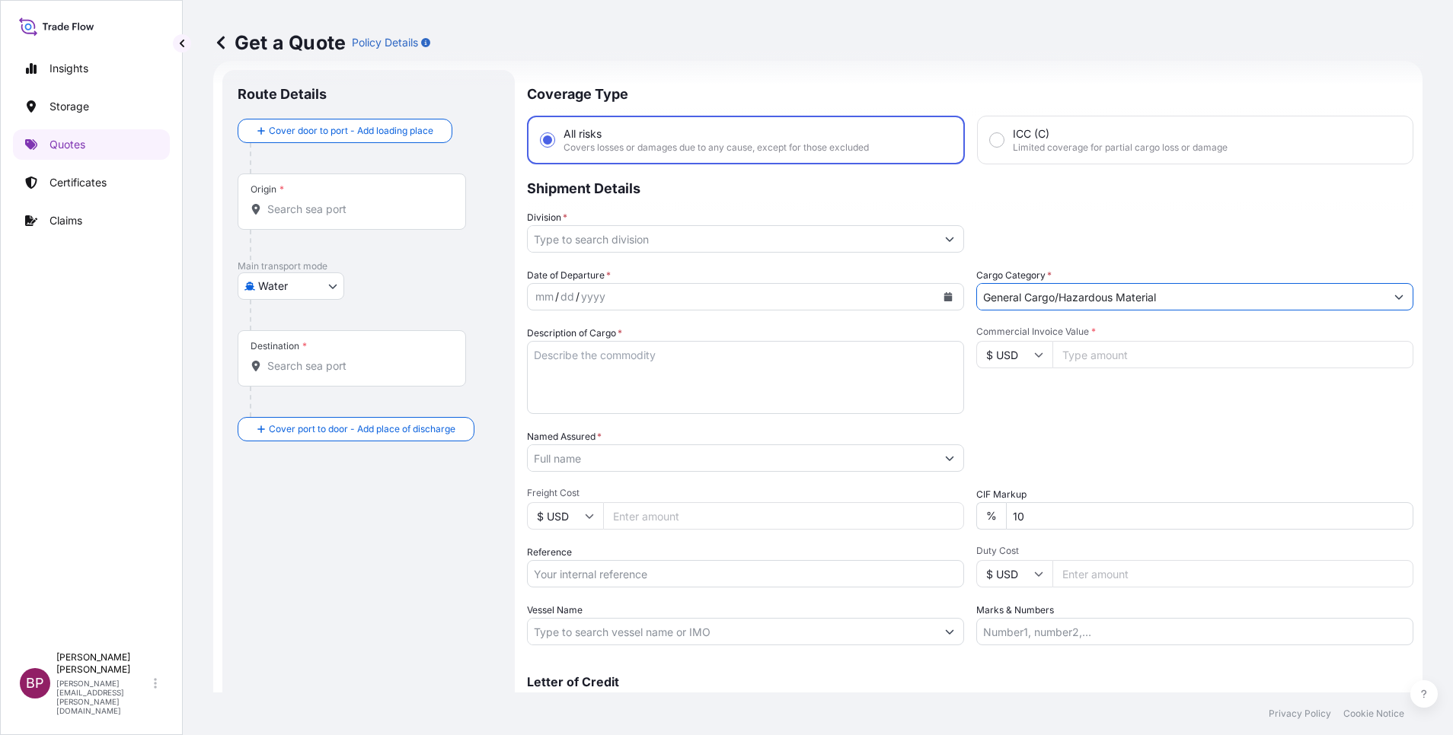
click at [945, 239] on icon "Show suggestions" at bounding box center [949, 239] width 9 height 9
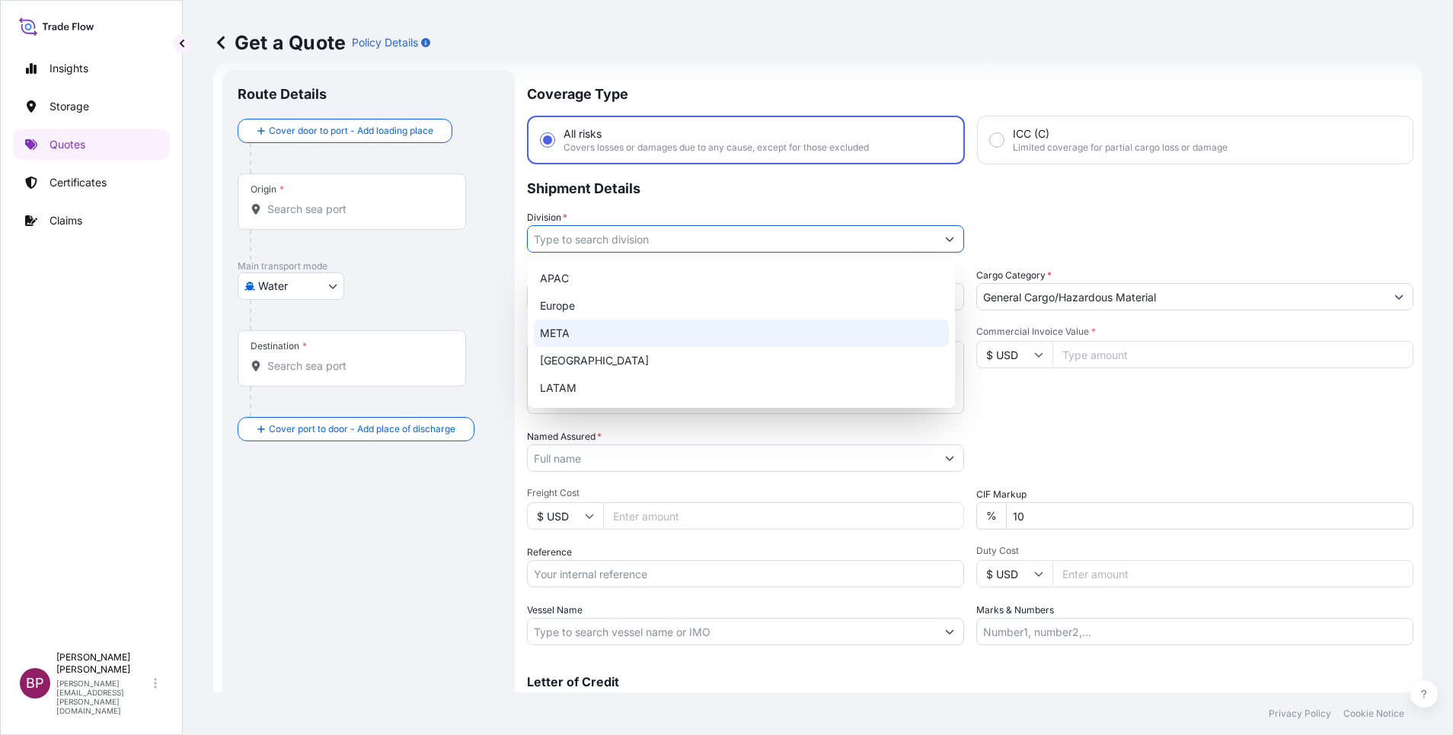
click at [602, 340] on div "META" at bounding box center [741, 333] width 415 height 27
type input "META"
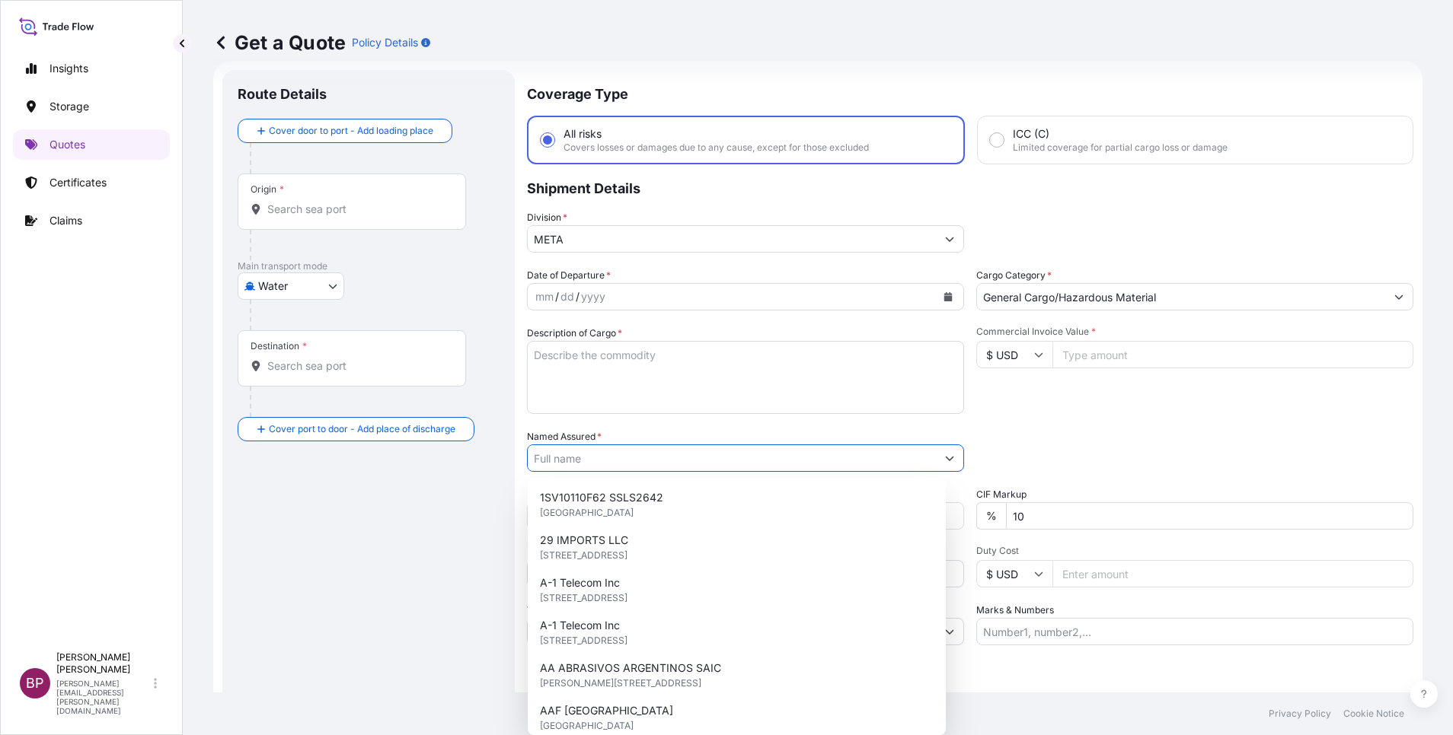
click at [625, 465] on input "Named Assured *" at bounding box center [732, 458] width 408 height 27
paste input "DELTA MARKETING"
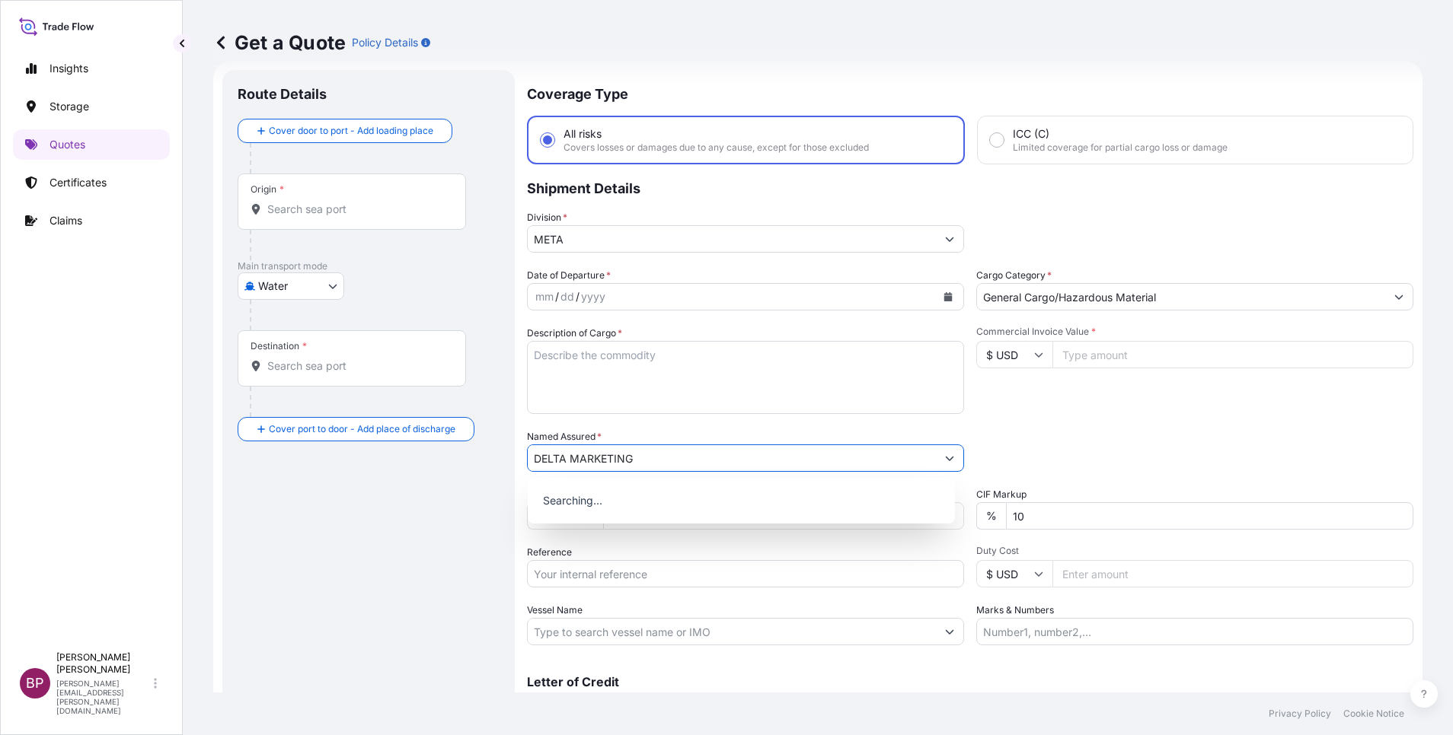
type input "DELTA MARKETING"
click at [1013, 359] on input "$ USD" at bounding box center [1014, 354] width 76 height 27
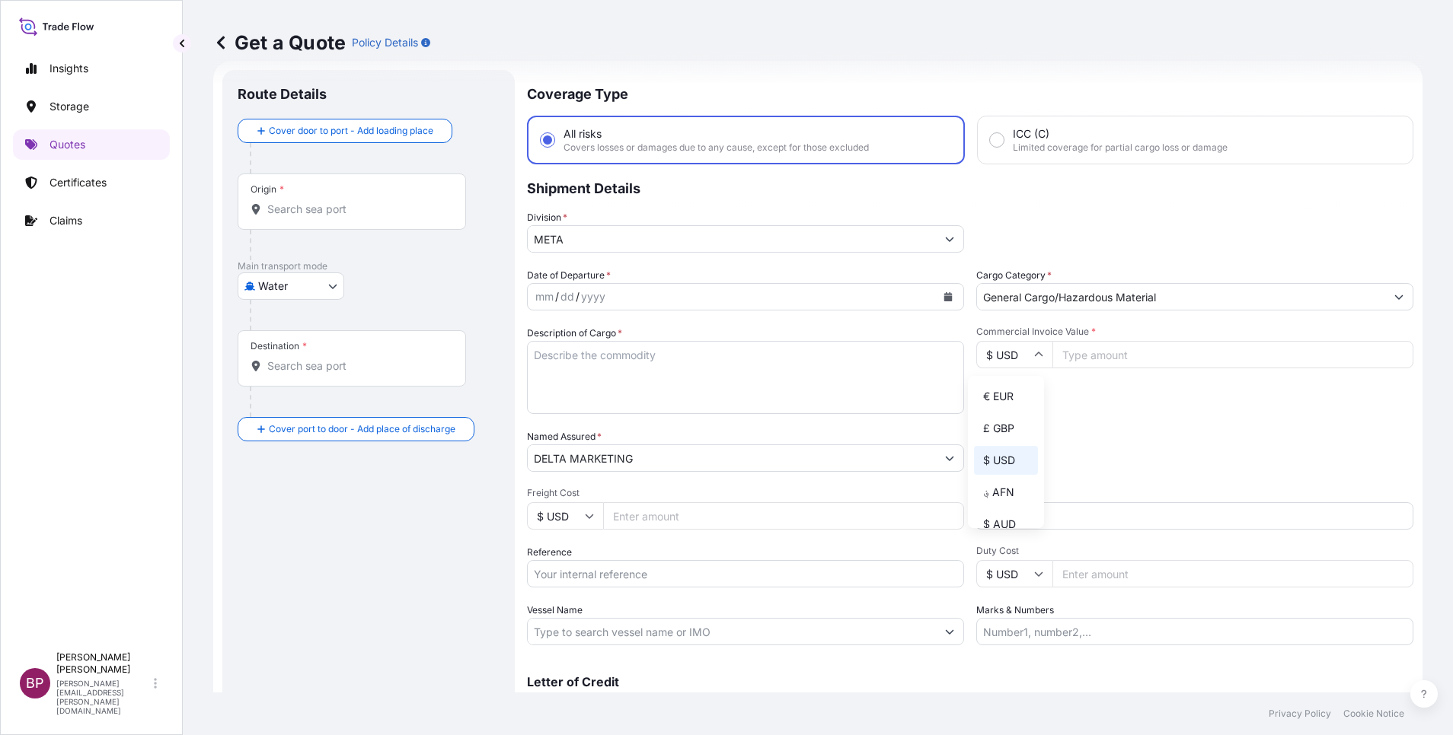
drag, startPoint x: 1001, startPoint y: 410, endPoint x: 1045, endPoint y: 385, distance: 50.1
click at [1005, 402] on div "€ EUR" at bounding box center [1006, 396] width 64 height 29
type input "€ EUR"
click at [1106, 359] on input "Commercial Invoice Value *" at bounding box center [1232, 354] width 361 height 27
paste input "32454.20"
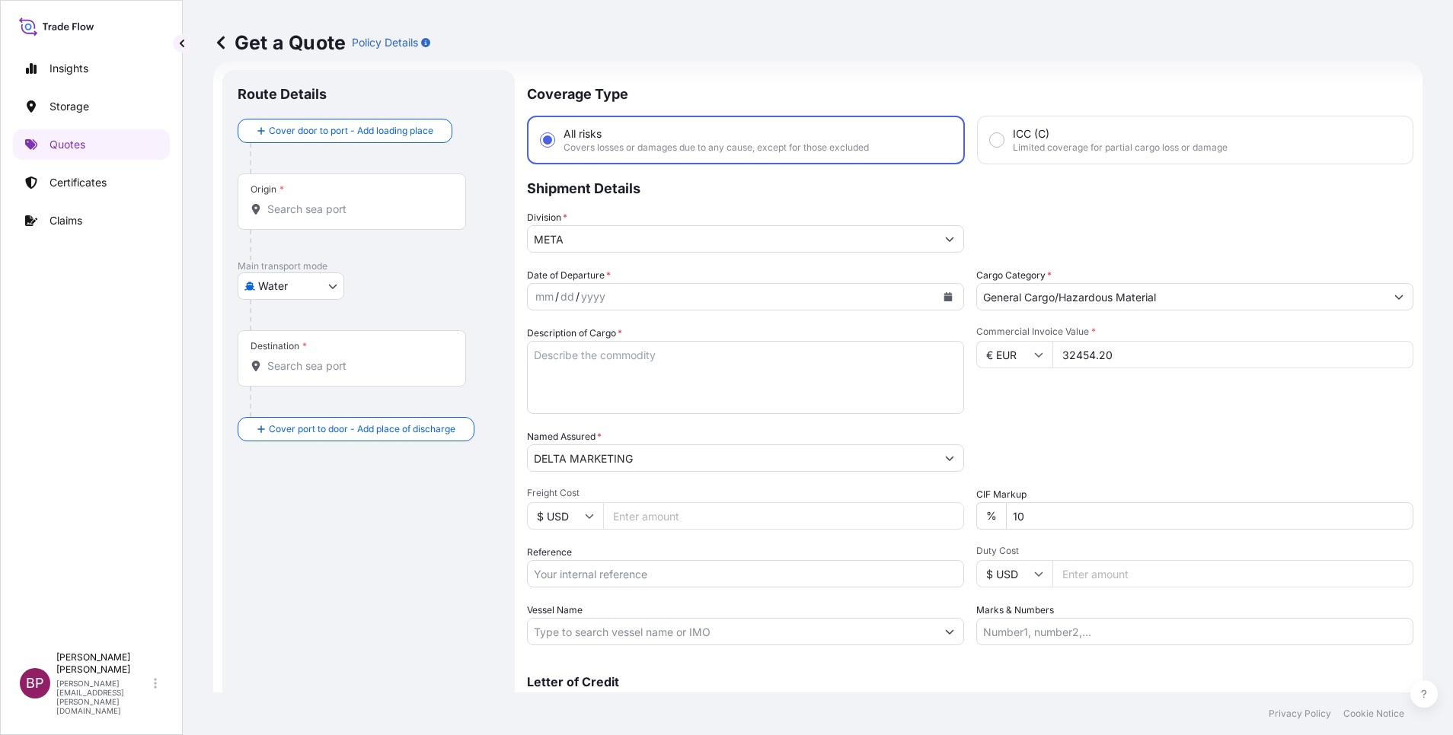
type input "32454.20"
drag, startPoint x: 1032, startPoint y: 516, endPoint x: 730, endPoint y: 501, distance: 301.9
click at [806, 507] on div "Date of Departure * mm / dd / yyyy Cargo Category * General Cargo/Hazardous Mat…" at bounding box center [970, 457] width 886 height 378
type input "0"
click at [1141, 215] on div "Division * META" at bounding box center [970, 231] width 886 height 43
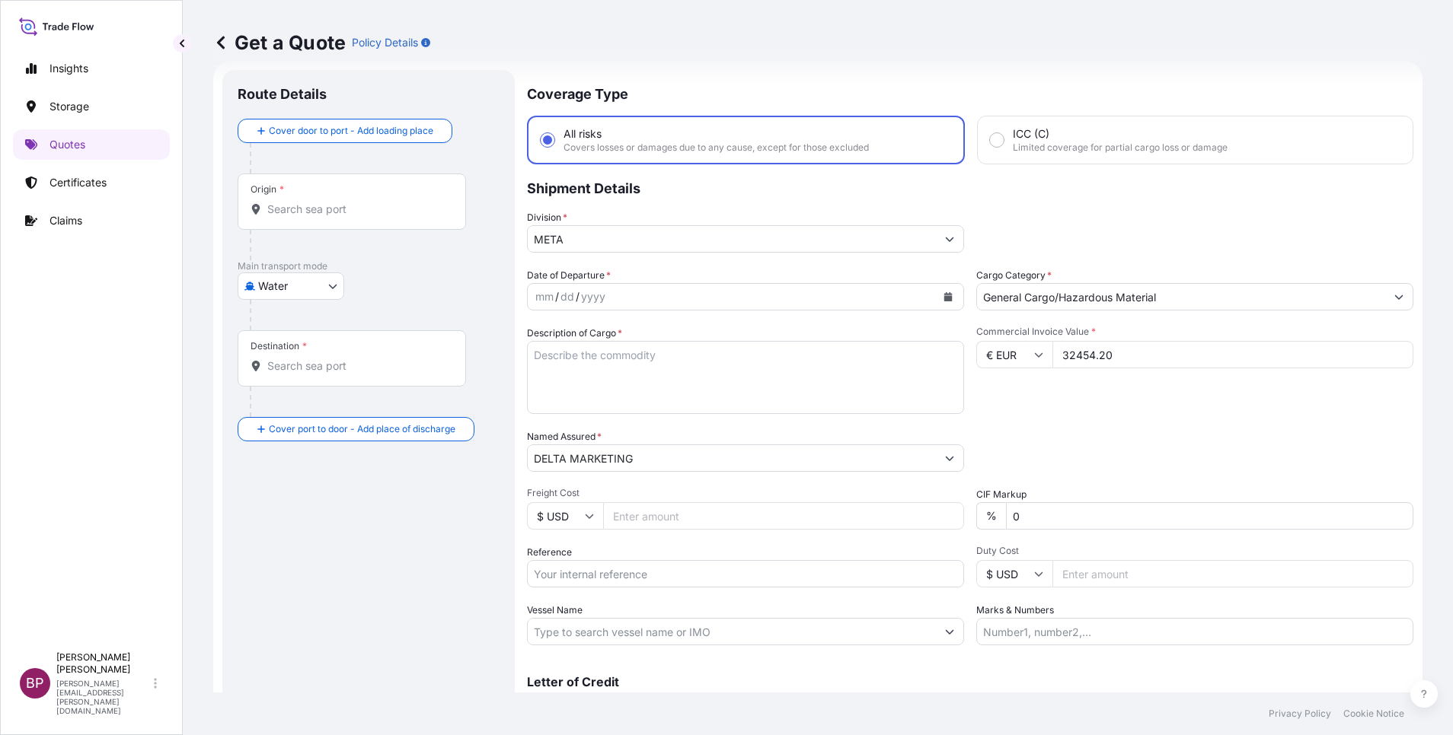
click at [650, 371] on textarea "Description of Cargo *" at bounding box center [745, 377] width 437 height 73
paste textarea "FITNESS EQUIPMENTS & ACCESSORIES"
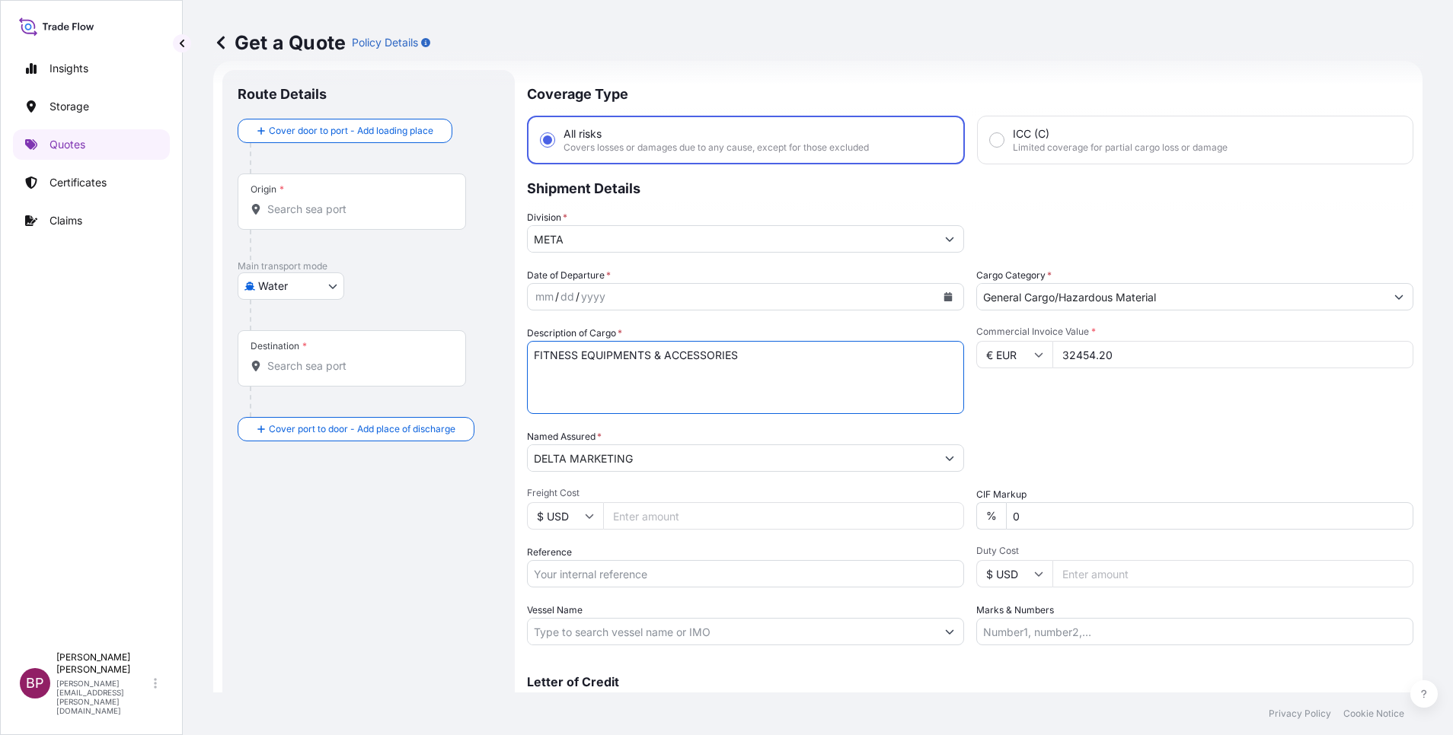
type textarea "FITNESS EQUIPMENTS & ACCESSORIES"
click at [944, 296] on icon "Calendar" at bounding box center [948, 296] width 8 height 9
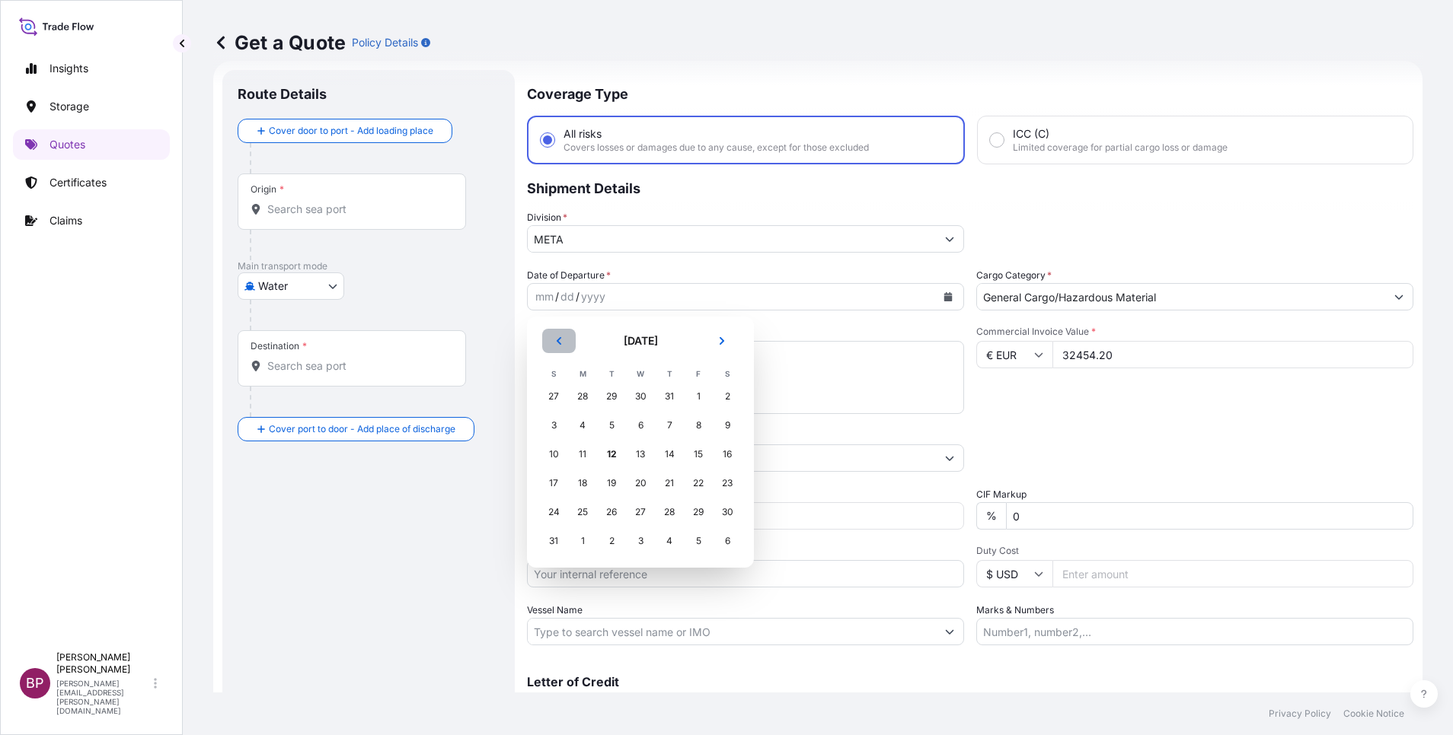
click at [567, 337] on button "Previous" at bounding box center [559, 341] width 34 height 24
click at [637, 511] on div "30" at bounding box center [640, 512] width 27 height 27
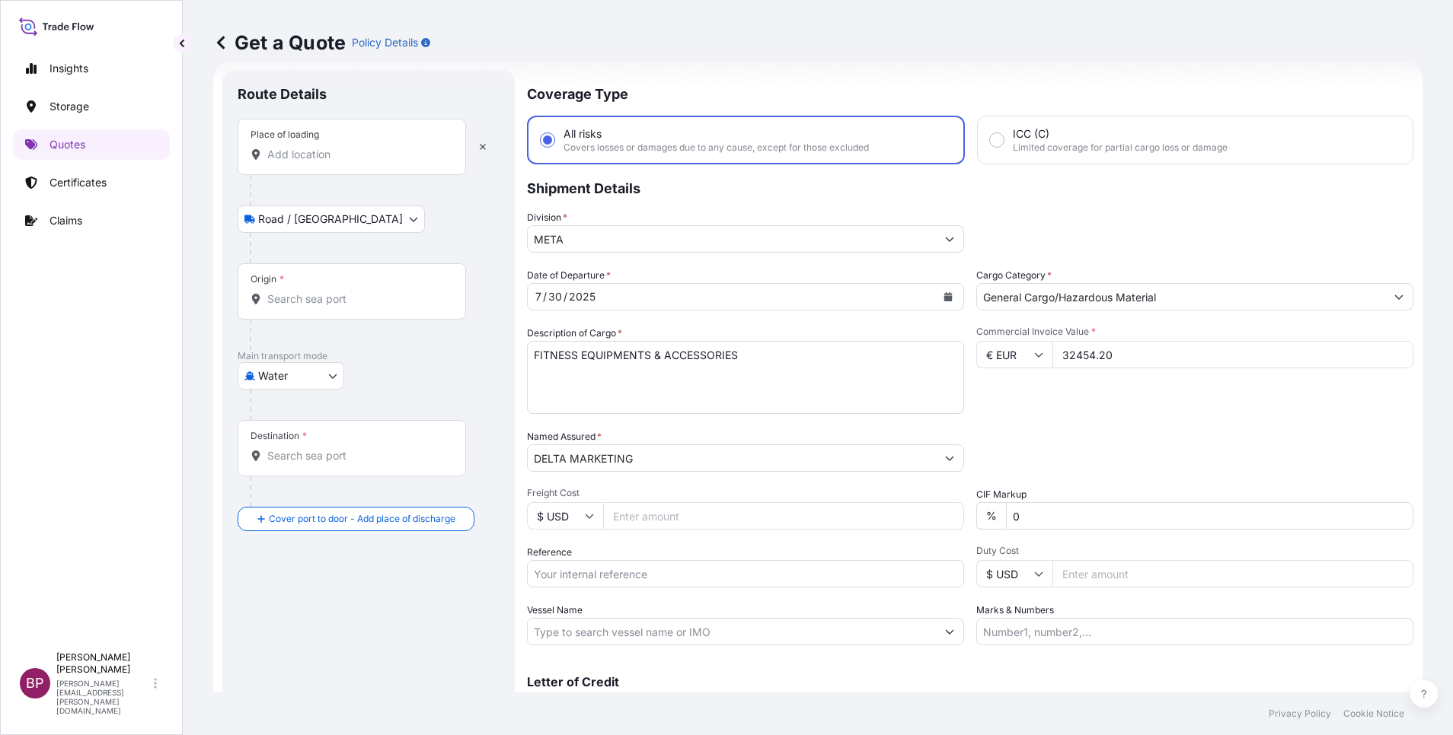
click at [343, 157] on input "Place of loading" at bounding box center [357, 154] width 180 height 15
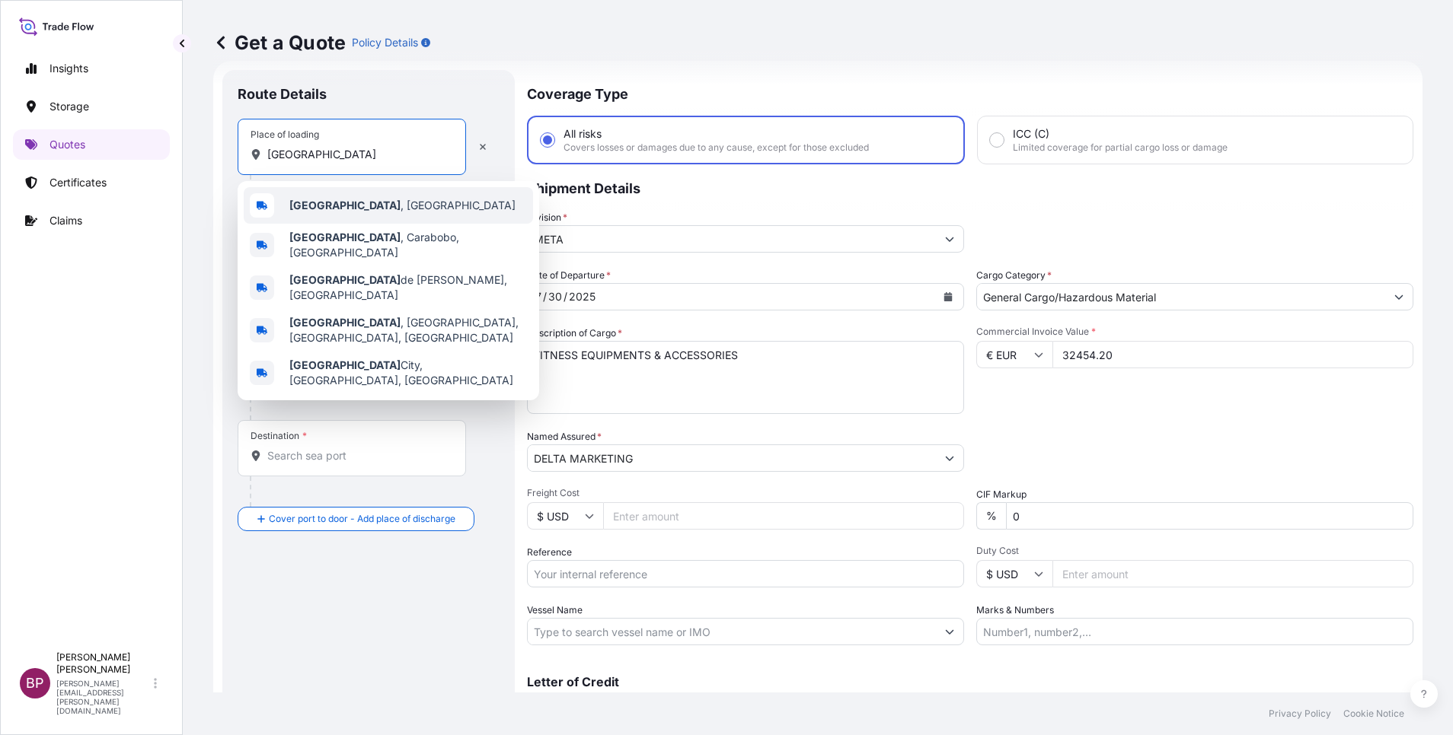
click at [356, 211] on span "[GEOGRAPHIC_DATA] , [GEOGRAPHIC_DATA]" at bounding box center [402, 205] width 226 height 15
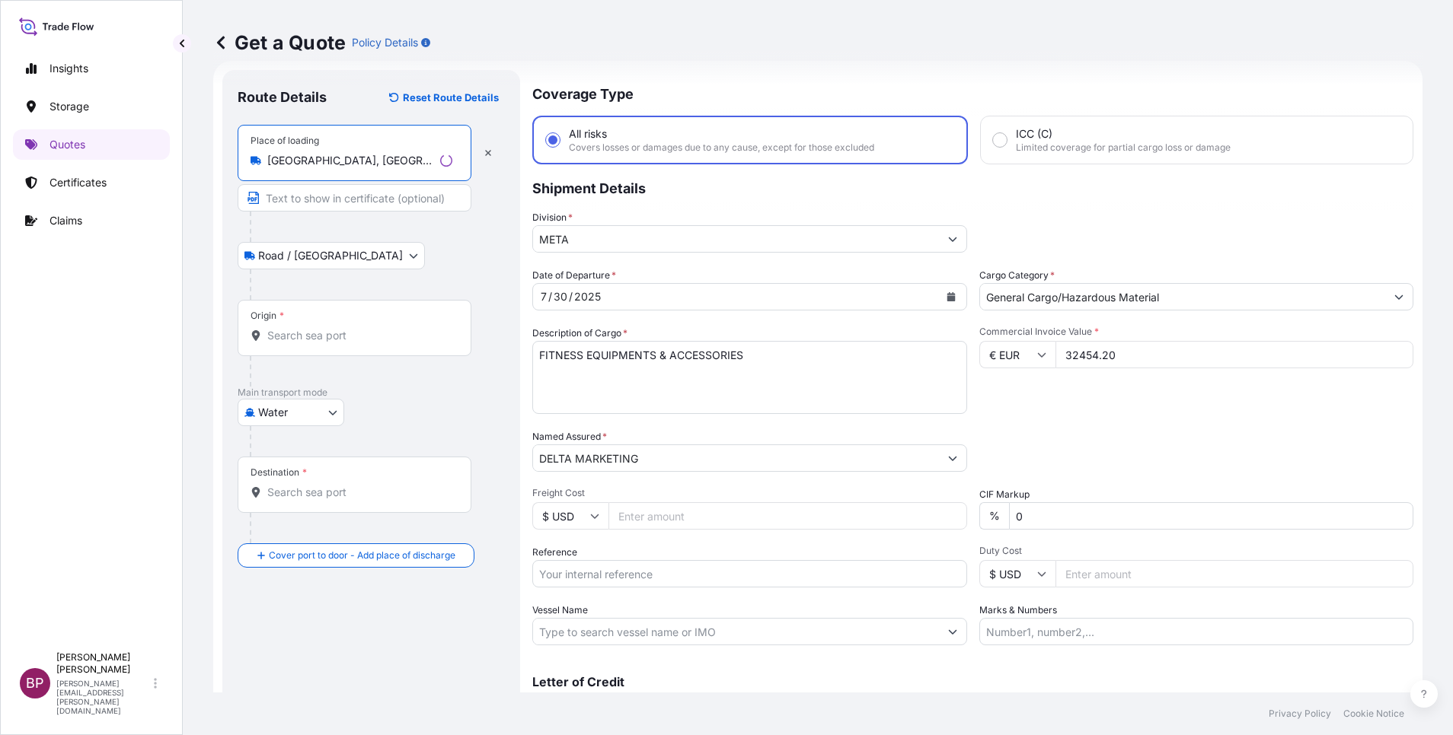
type input "[GEOGRAPHIC_DATA], [GEOGRAPHIC_DATA]"
click at [335, 330] on input "Origin *" at bounding box center [359, 335] width 185 height 15
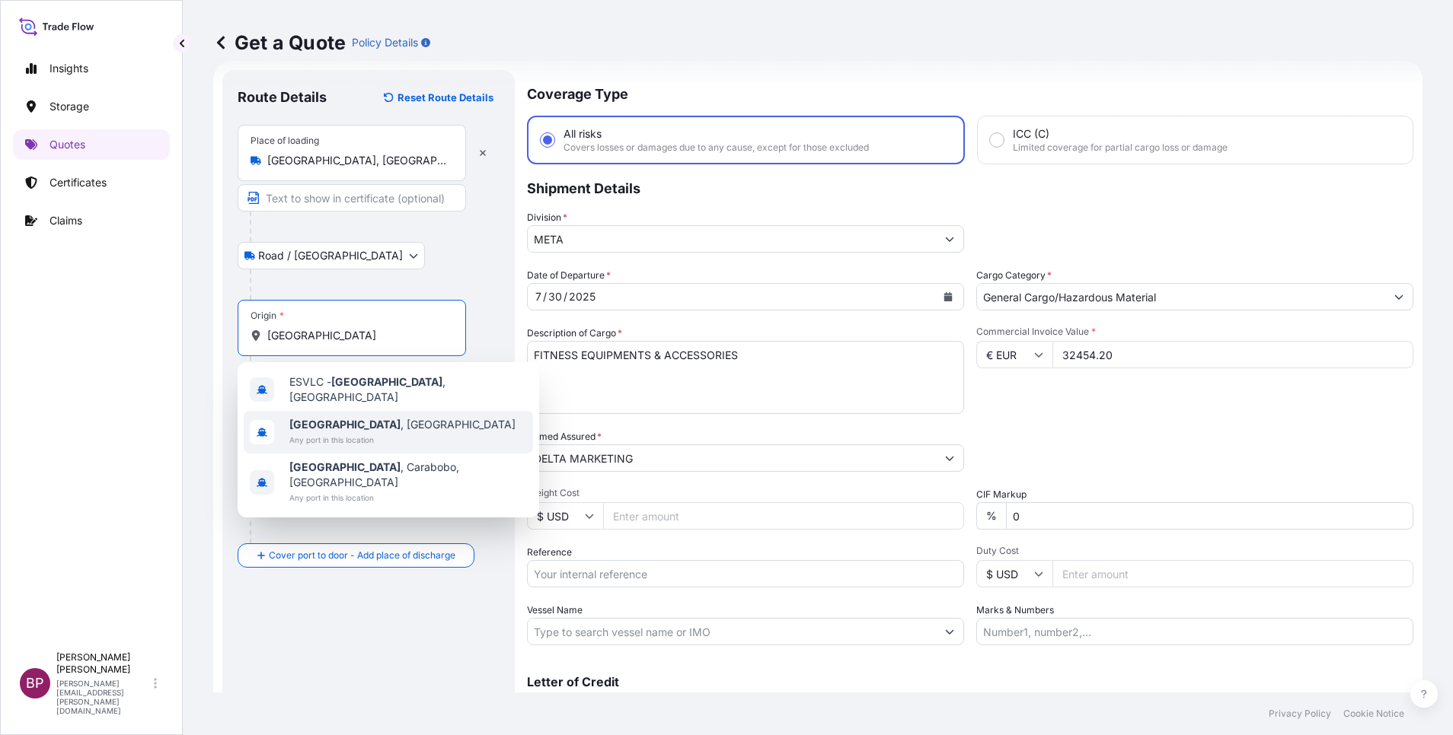
click at [360, 425] on span "[GEOGRAPHIC_DATA] , [GEOGRAPHIC_DATA]" at bounding box center [402, 424] width 226 height 15
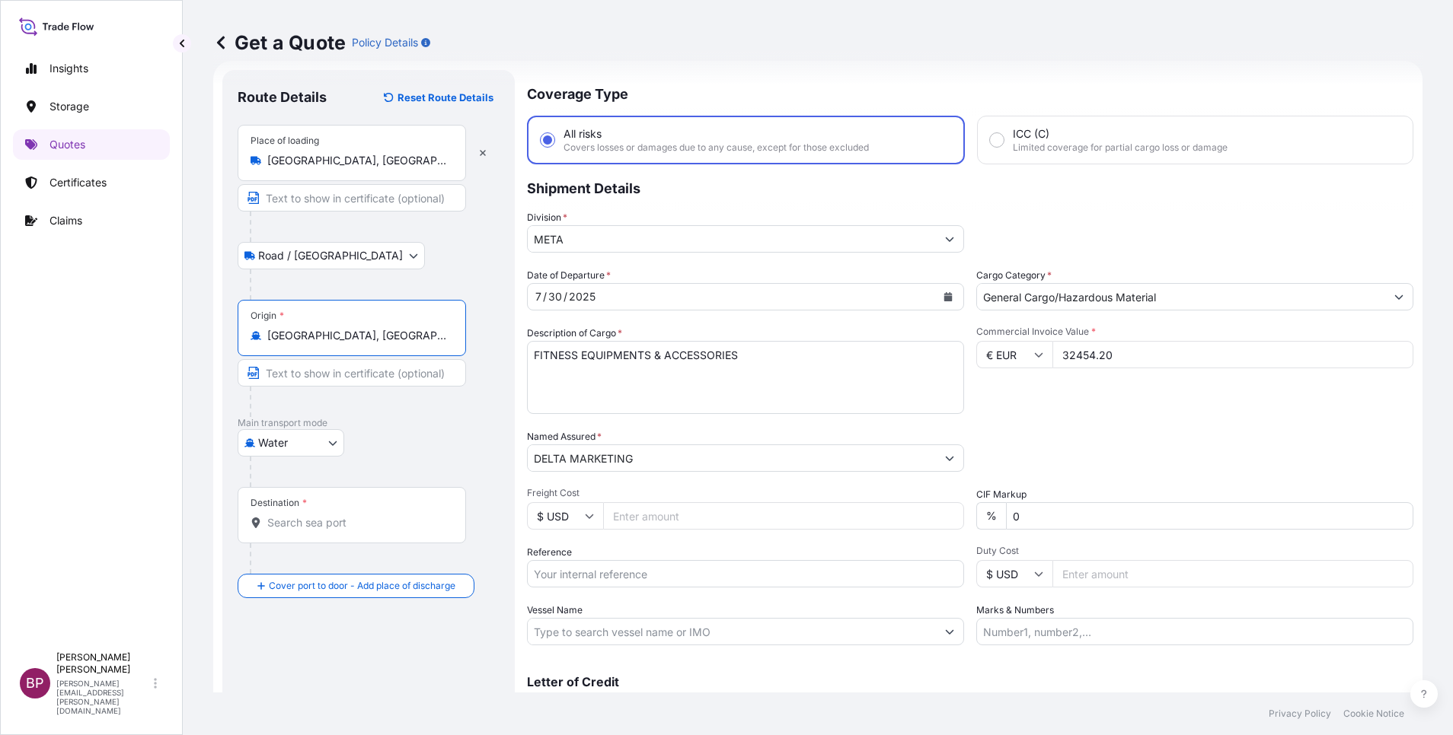
type input "[GEOGRAPHIC_DATA], [GEOGRAPHIC_DATA]"
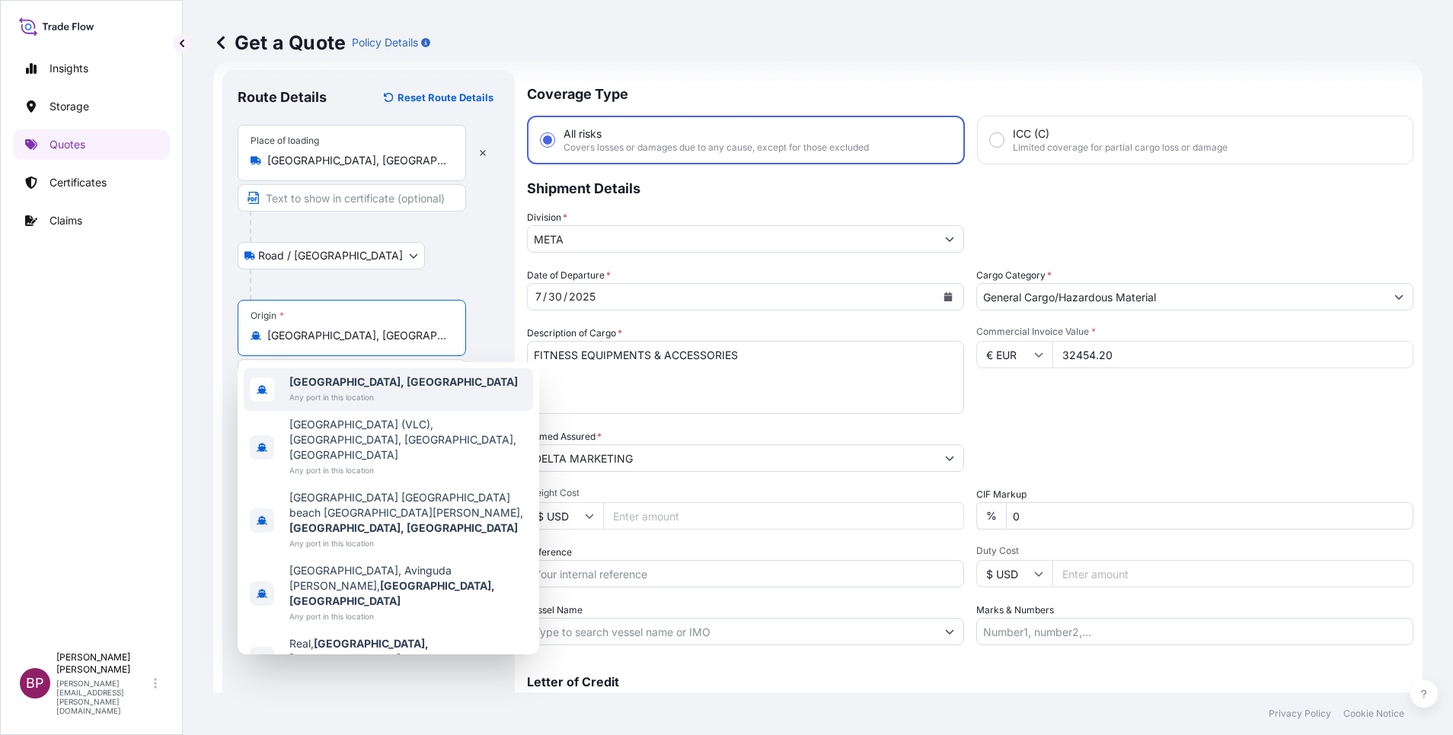
click at [475, 247] on div "Road / [GEOGRAPHIC_DATA] / Inland" at bounding box center [369, 255] width 262 height 27
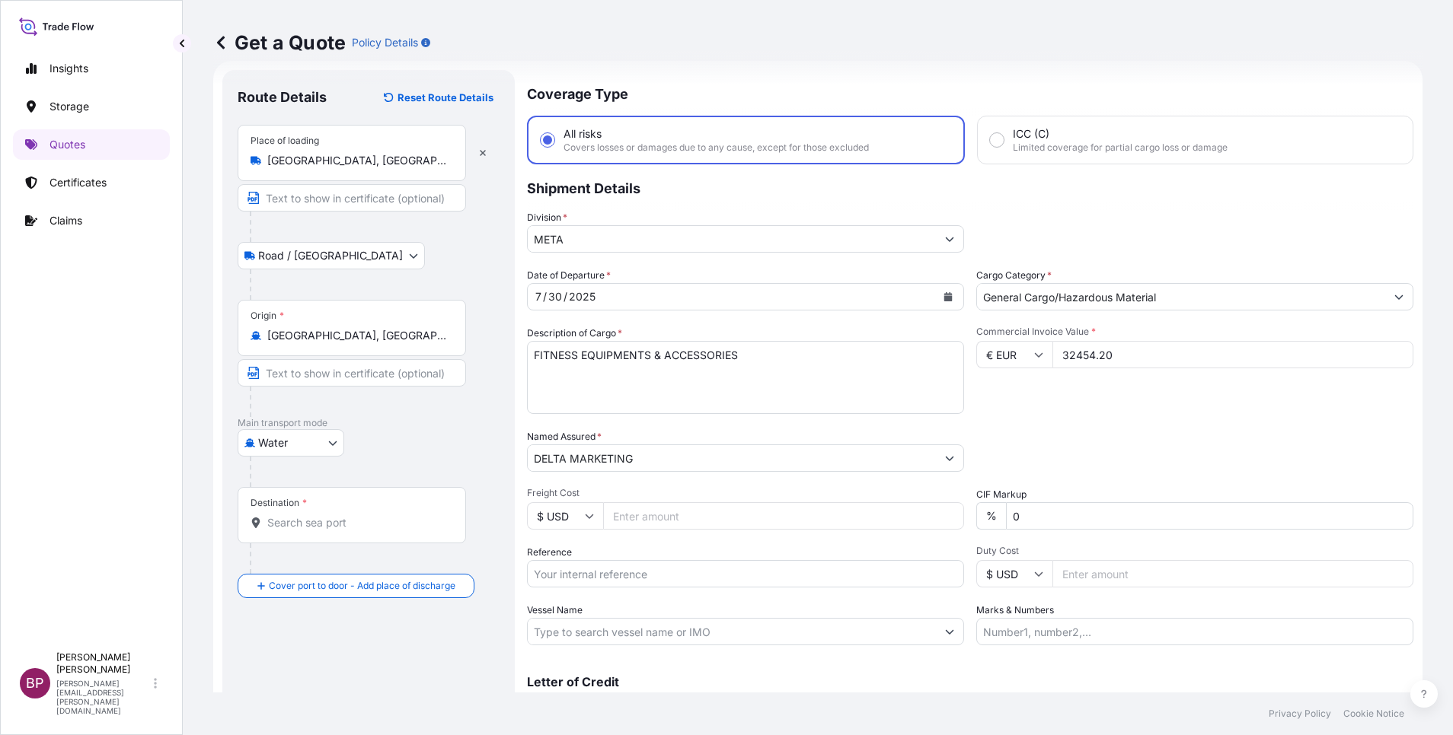
click at [346, 548] on div at bounding box center [358, 559] width 216 height 30
click at [340, 525] on input "Destination *" at bounding box center [357, 522] width 180 height 15
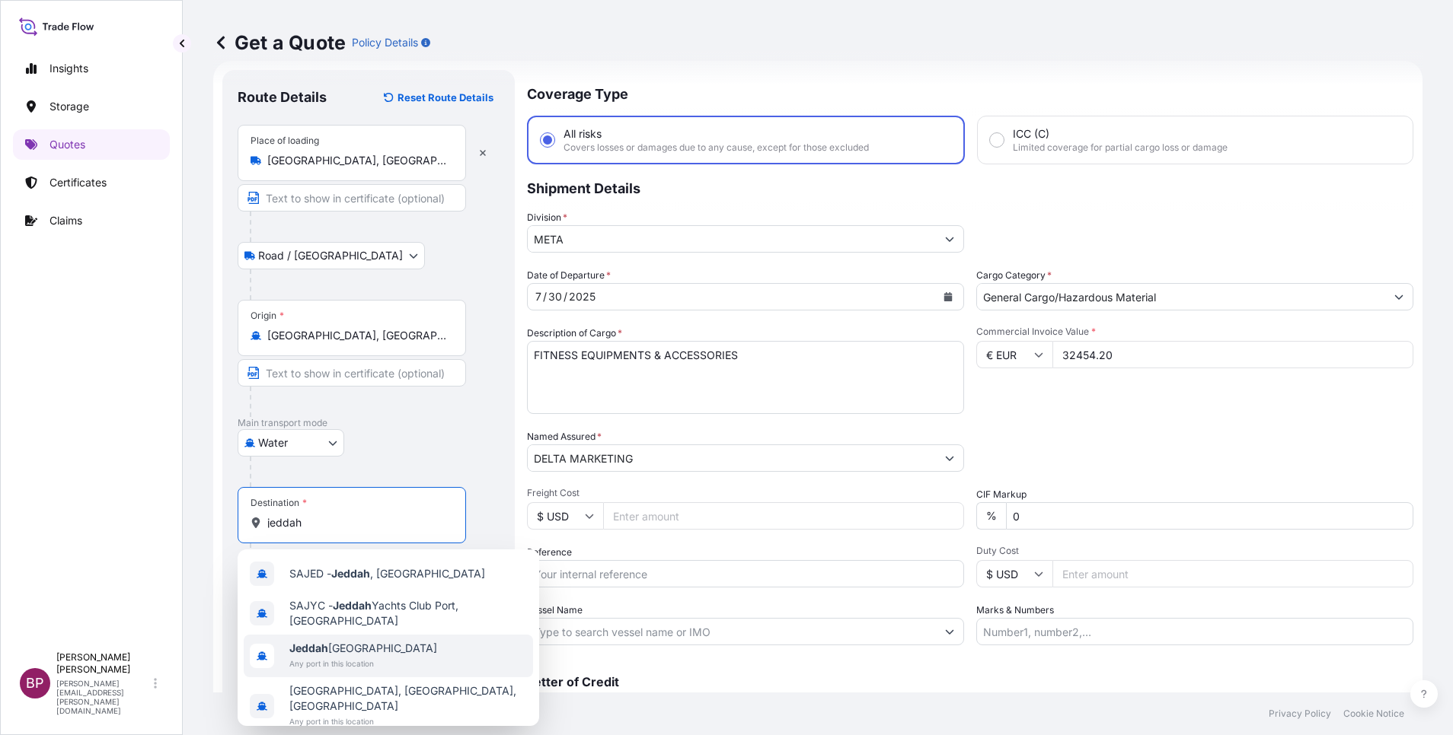
click at [384, 661] on span "Any port in this location" at bounding box center [363, 663] width 148 height 15
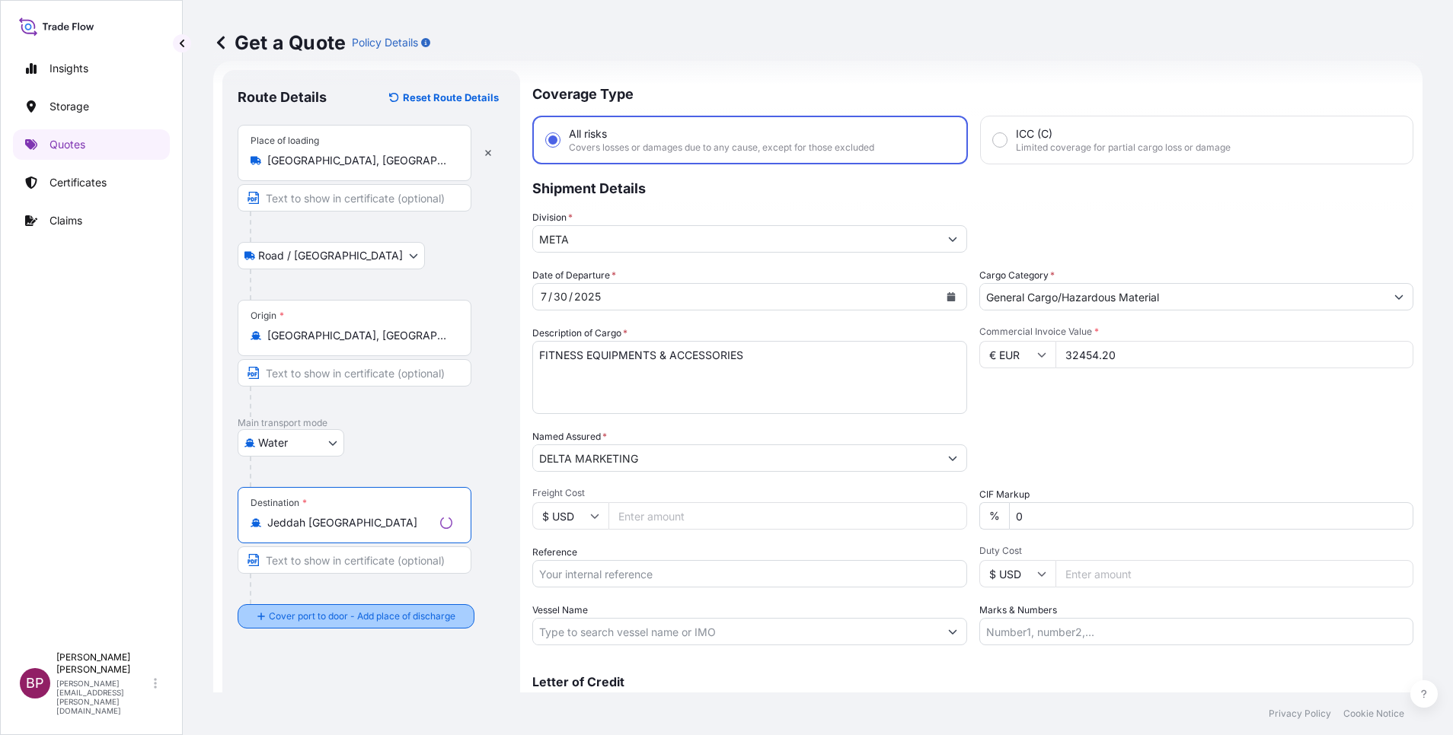
type input "Jeddah [GEOGRAPHIC_DATA]"
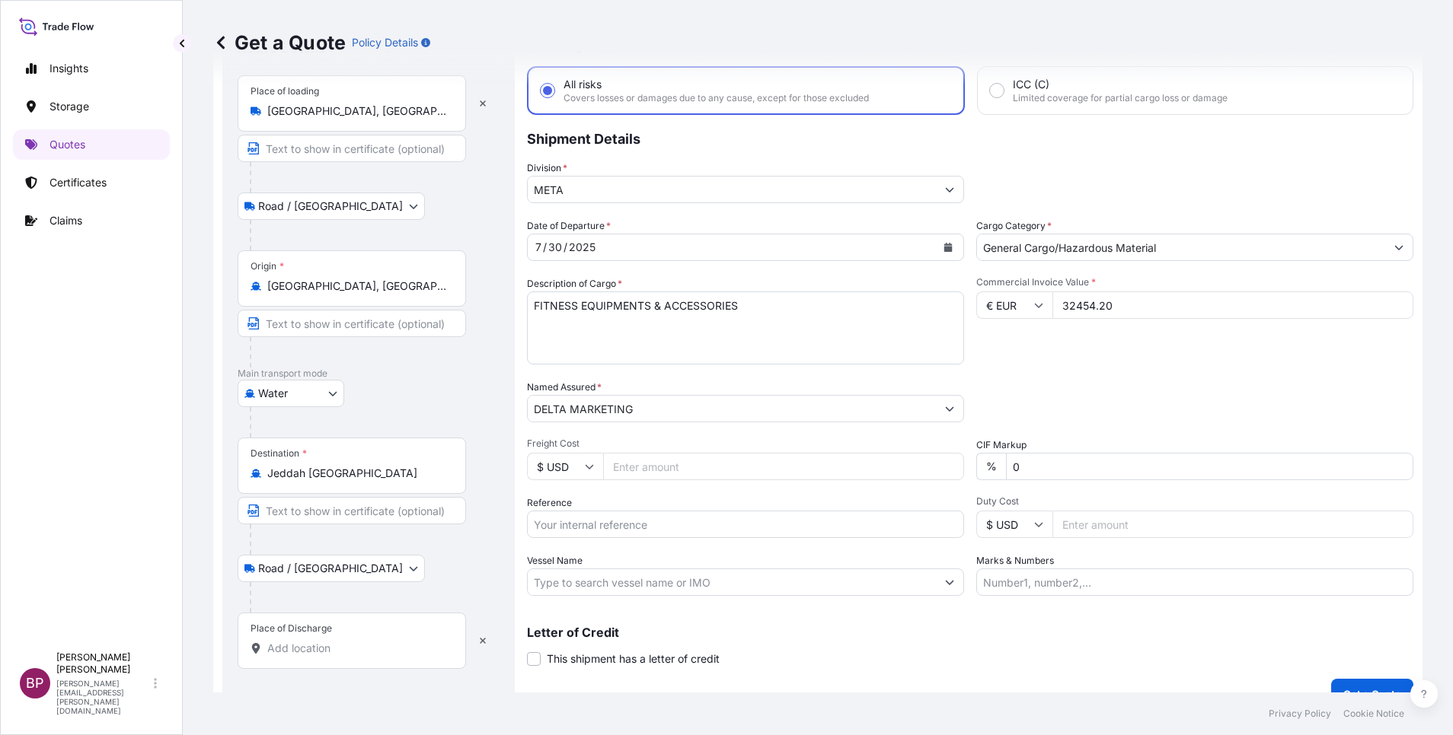
scroll to position [100, 0]
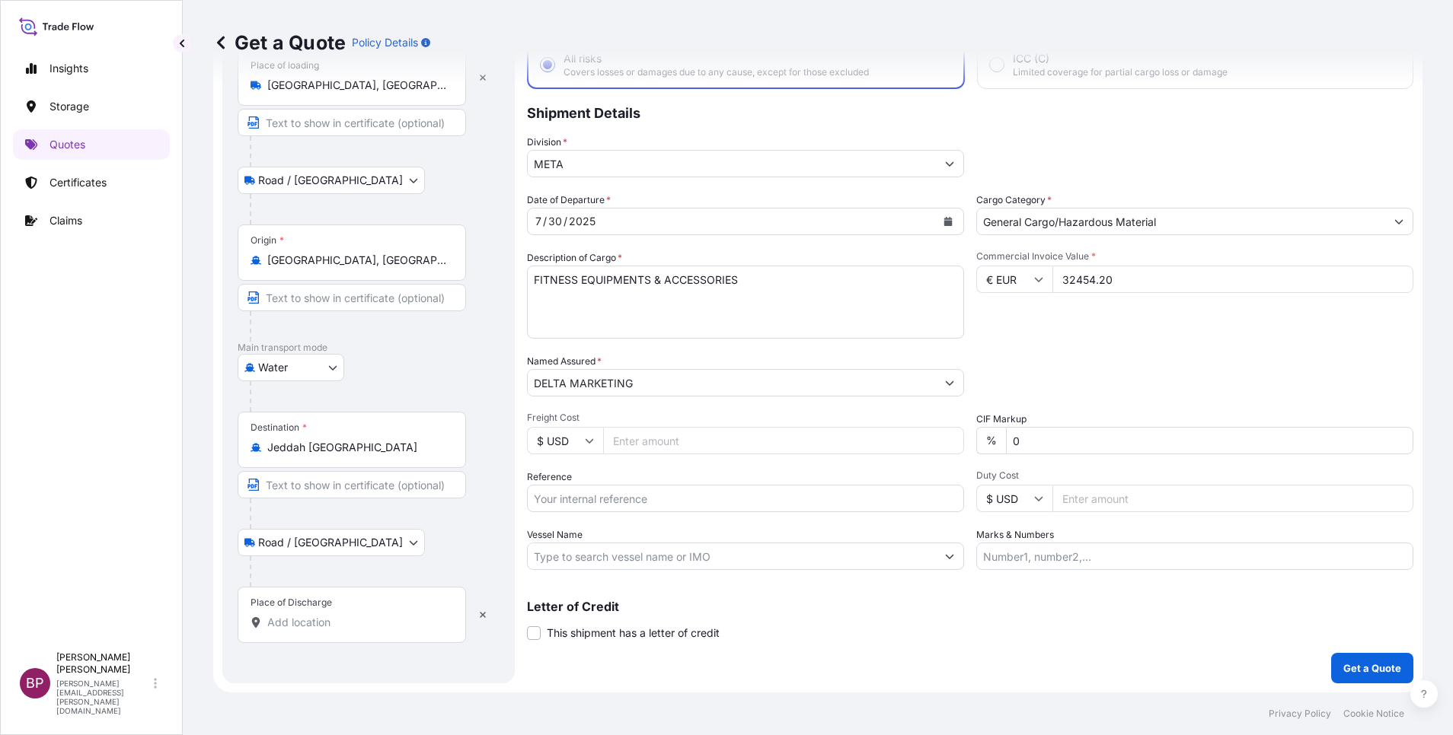
click at [349, 622] on input "Place of Discharge" at bounding box center [357, 622] width 180 height 15
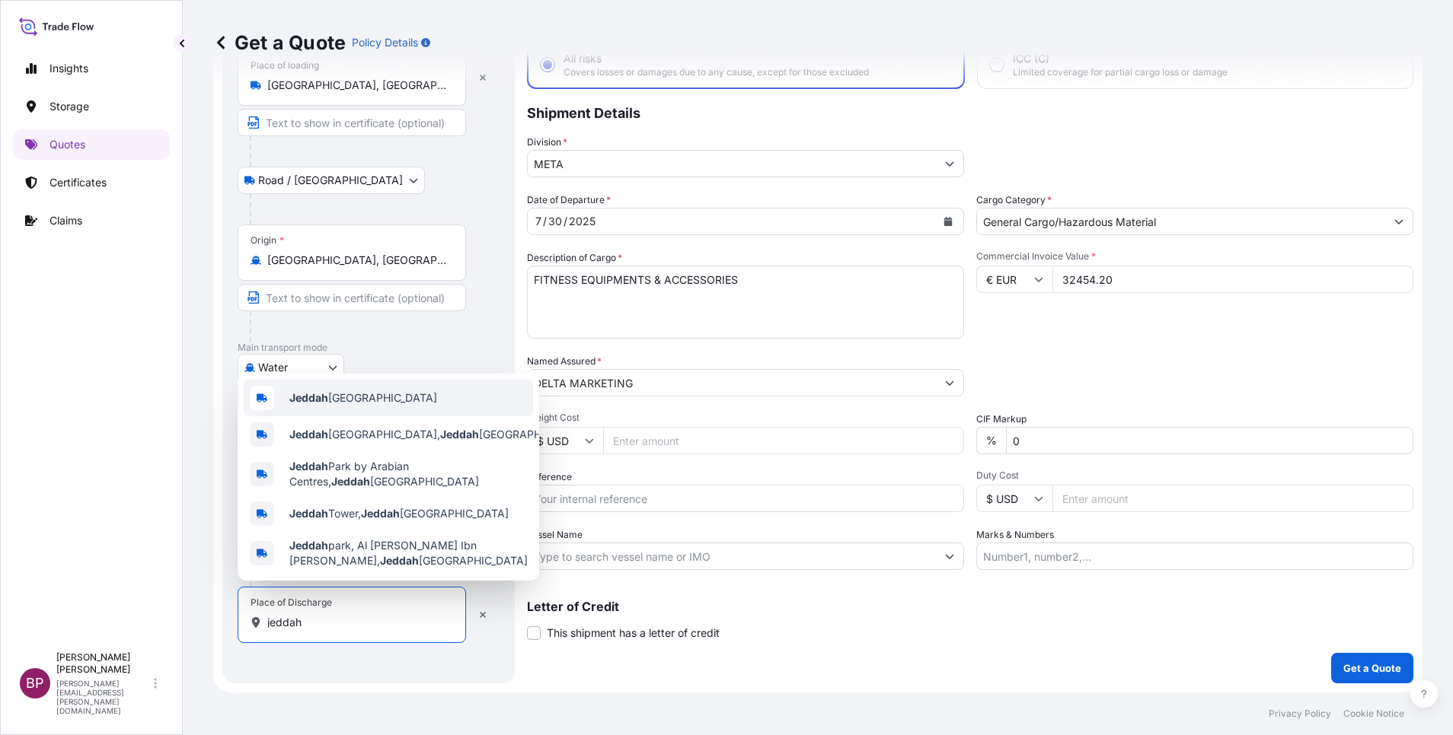
click at [344, 391] on span "Jeddah [GEOGRAPHIC_DATA]" at bounding box center [363, 398] width 148 height 15
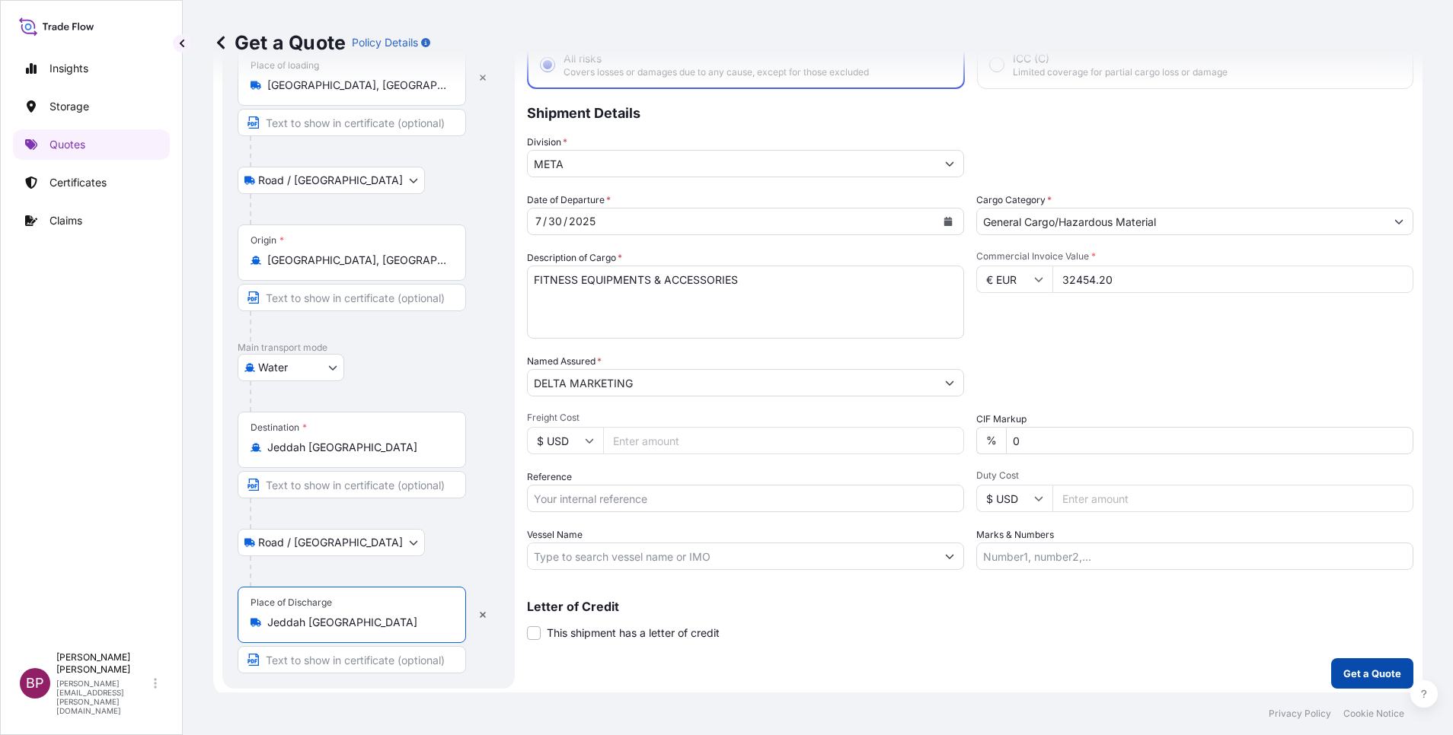
type input "Jeddah [GEOGRAPHIC_DATA]"
click at [1354, 674] on p "Get a Quote" at bounding box center [1372, 673] width 58 height 15
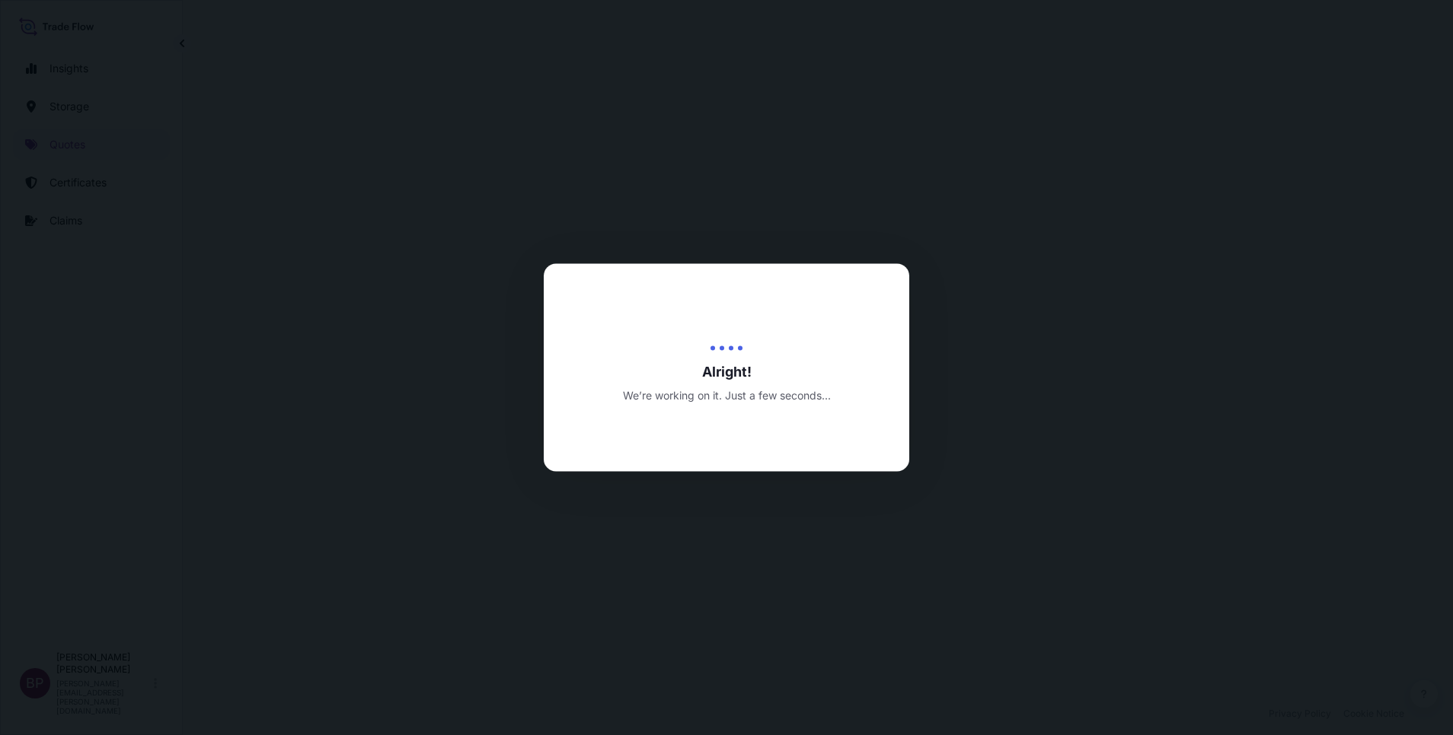
select select "Road / [GEOGRAPHIC_DATA]"
select select "Water"
select select "Road / [GEOGRAPHIC_DATA]"
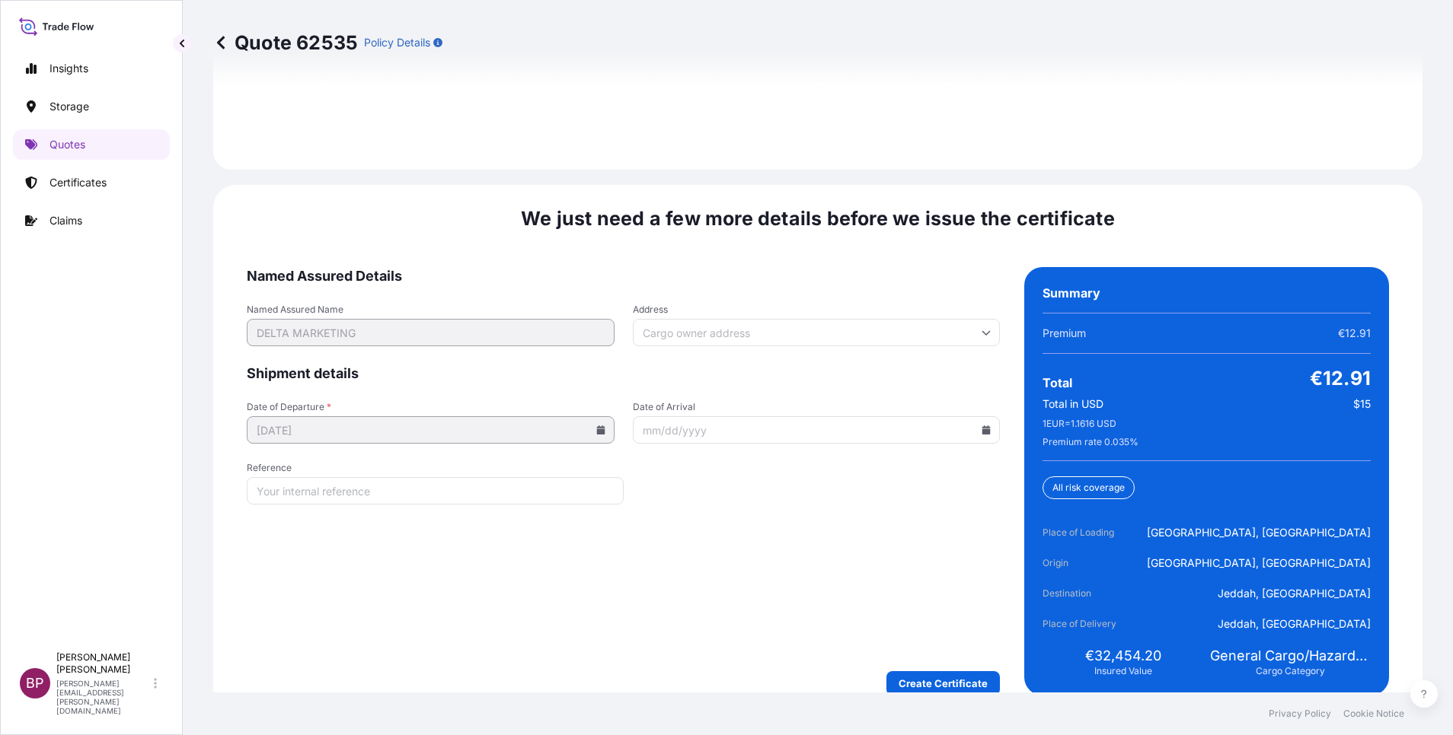
scroll to position [2336, 0]
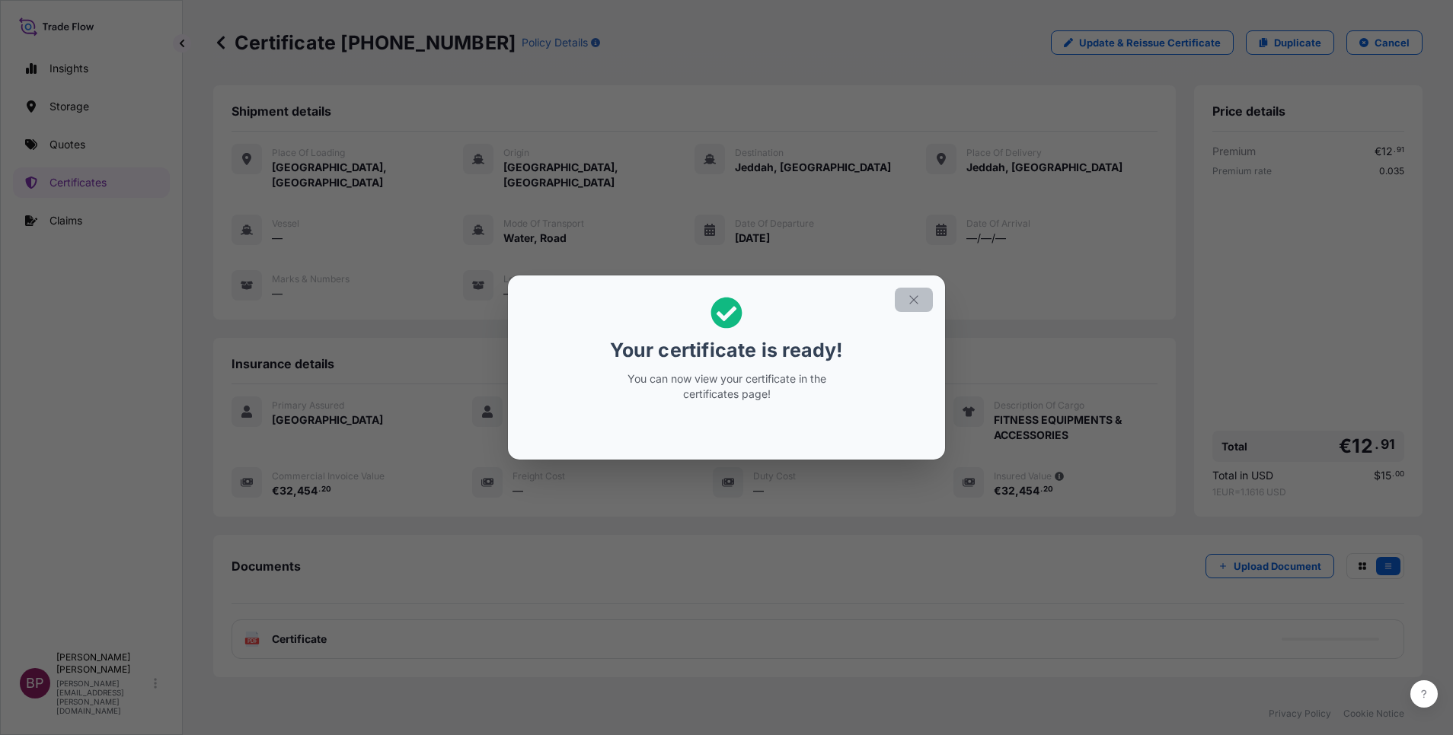
click at [920, 295] on icon "button" at bounding box center [914, 300] width 14 height 14
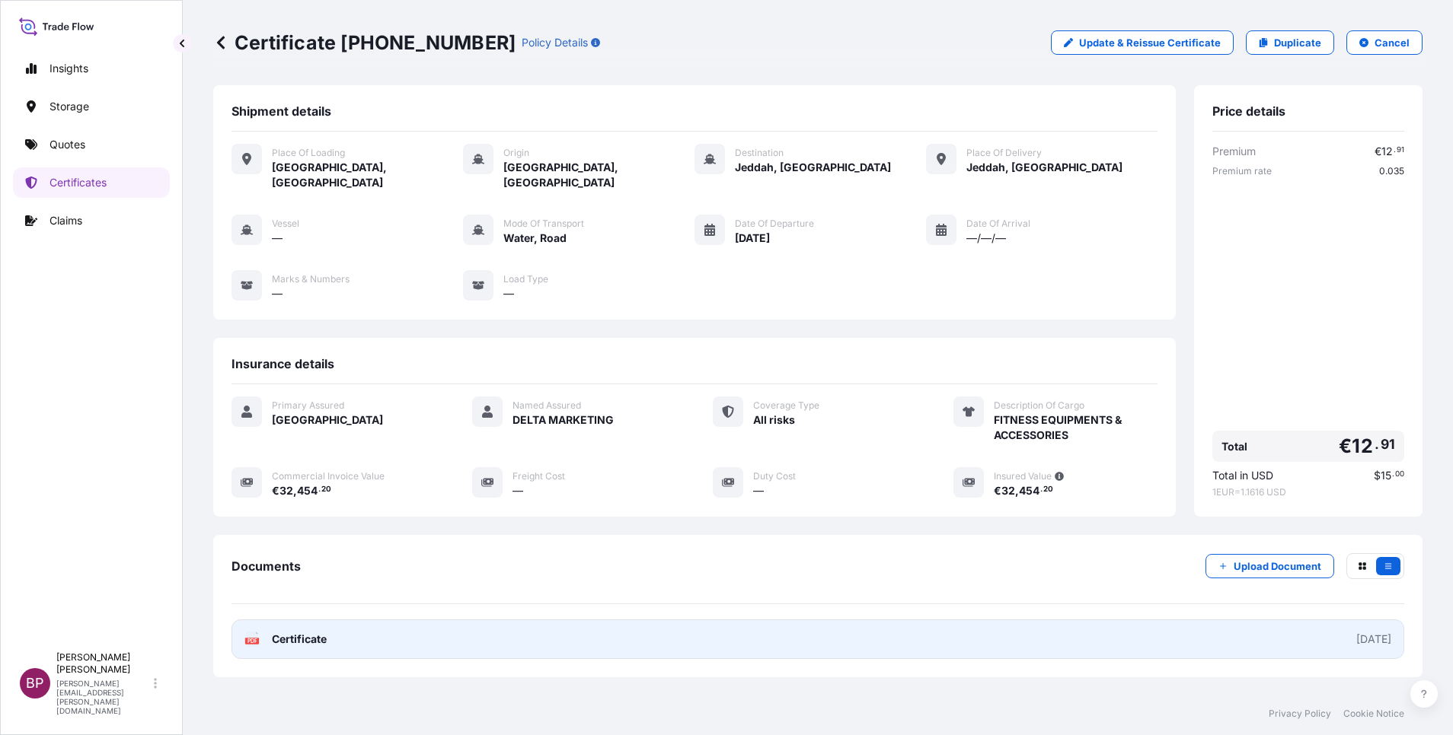
click at [295, 640] on span "Certificate" at bounding box center [299, 639] width 55 height 15
